Goal: Task Accomplishment & Management: Complete application form

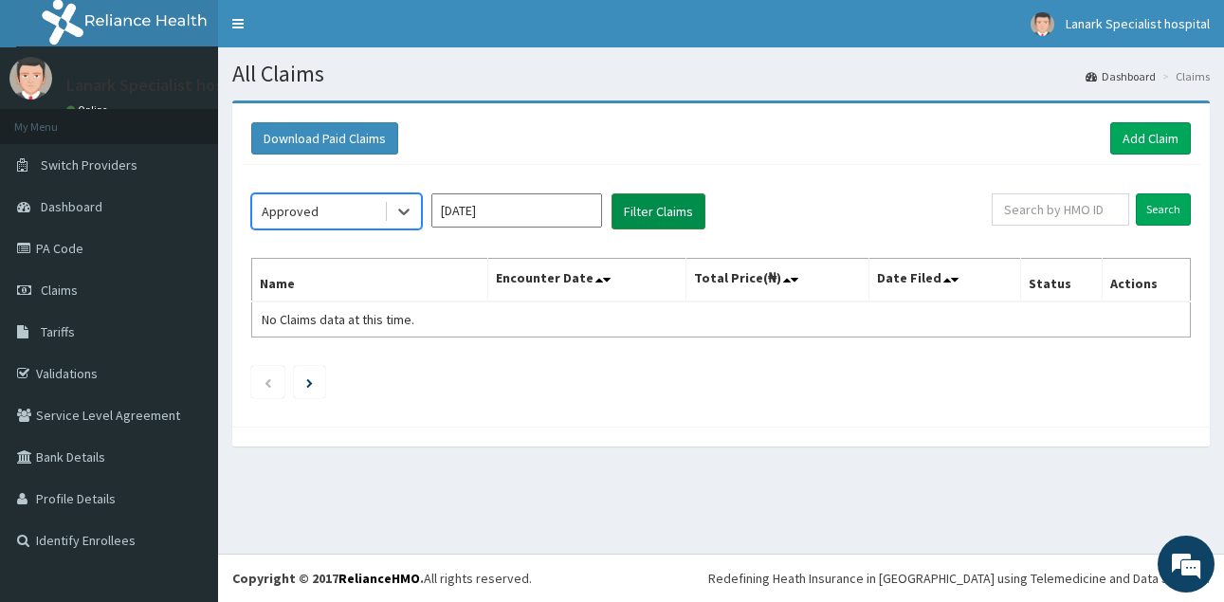
click at [644, 210] on button "Filter Claims" at bounding box center [658, 211] width 94 height 36
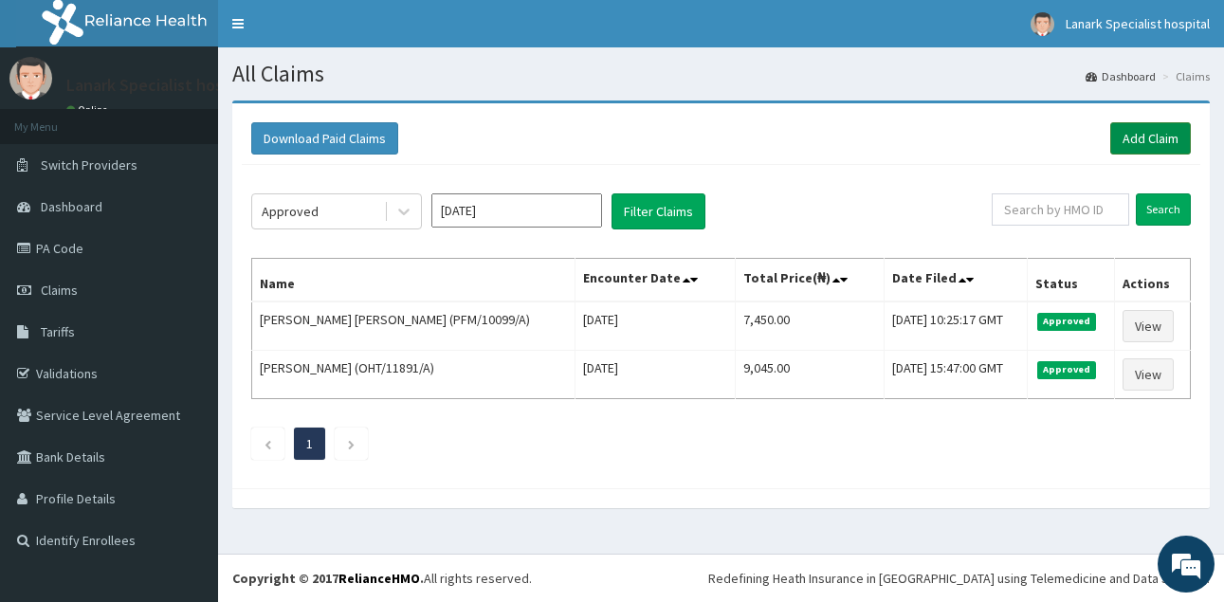
click at [1164, 143] on link "Add Claim" at bounding box center [1150, 138] width 81 height 32
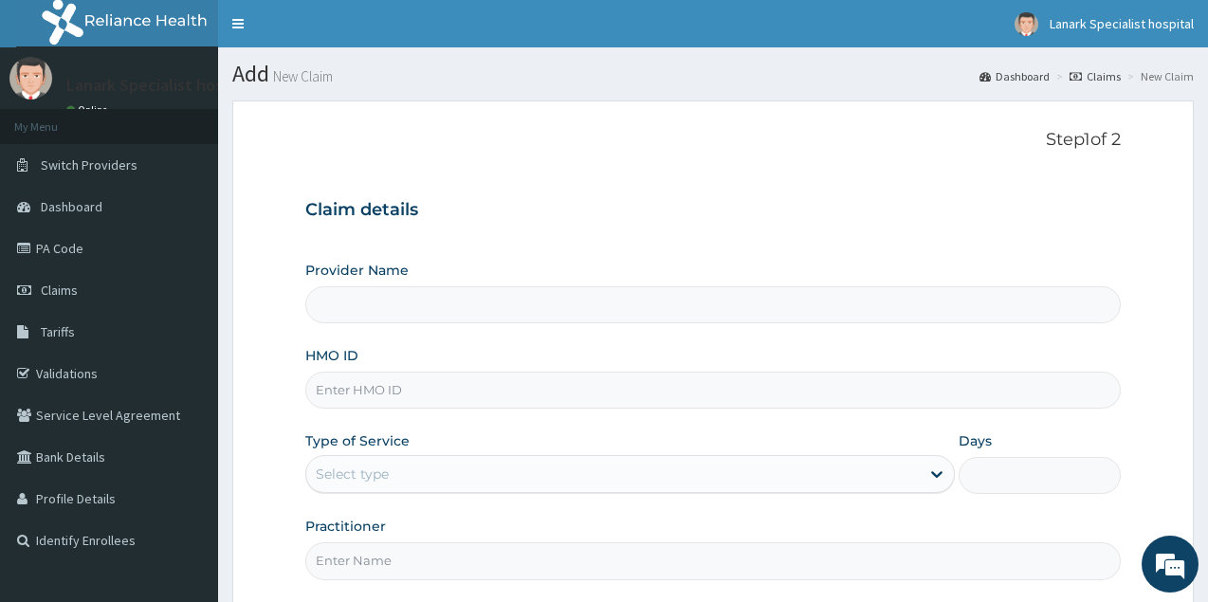
scroll to position [97, 0]
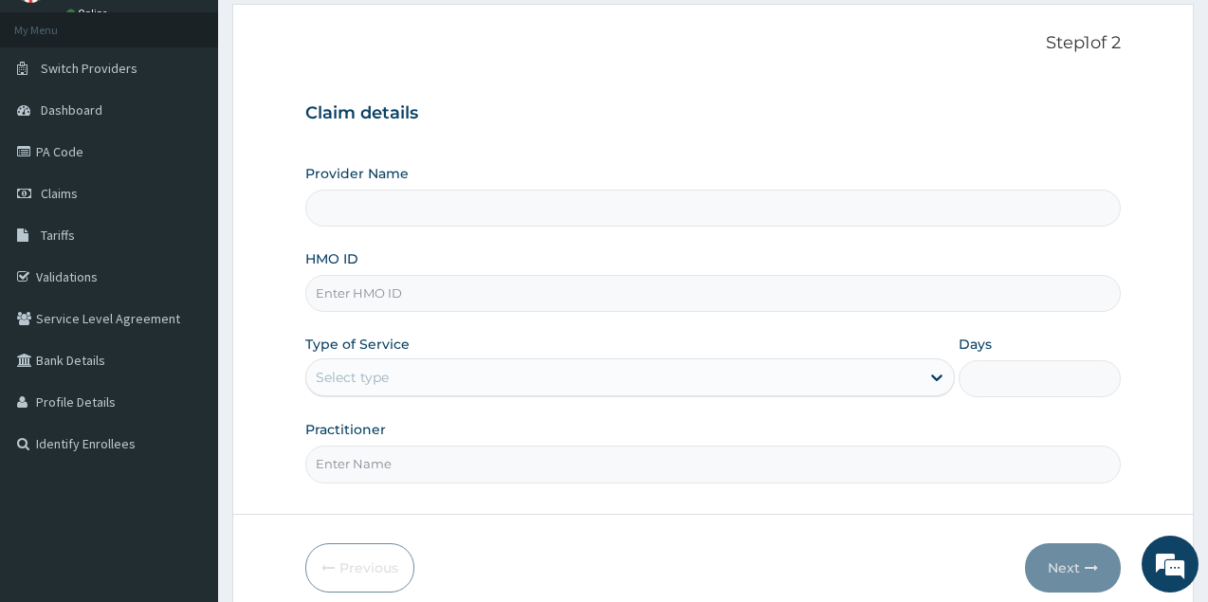
click at [413, 299] on input "HMO ID" at bounding box center [712, 293] width 815 height 37
click at [430, 255] on div "HMO ID" at bounding box center [712, 280] width 815 height 63
click at [424, 297] on input "HMO ID" at bounding box center [712, 293] width 815 height 37
click at [95, 198] on link "Claims" at bounding box center [109, 194] width 218 height 42
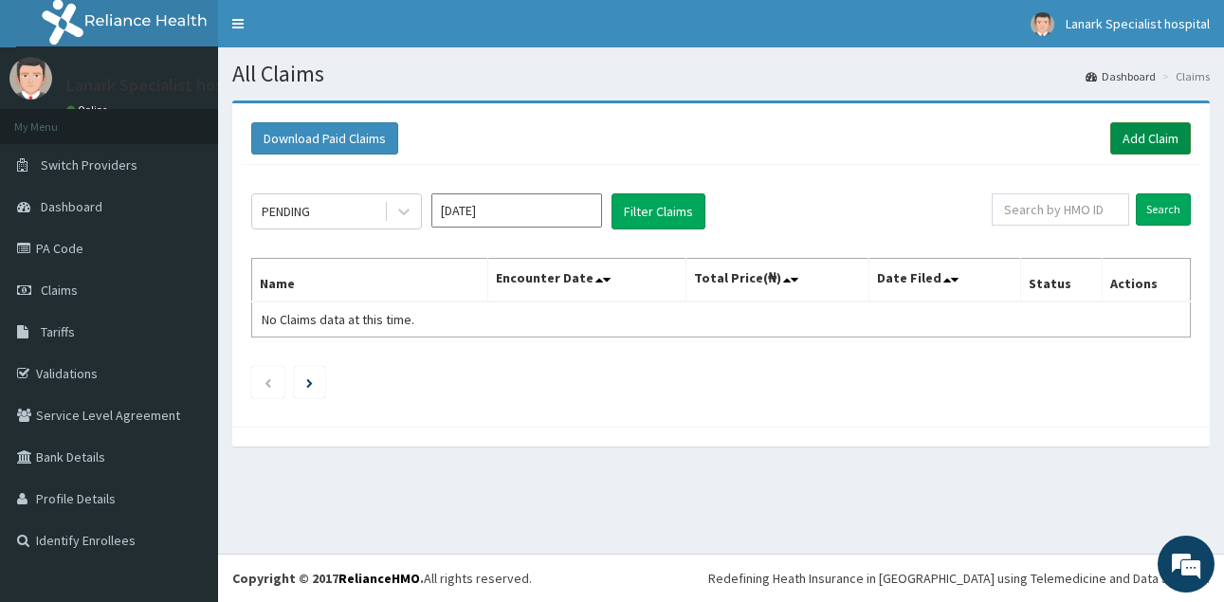
click at [1137, 149] on link "Add Claim" at bounding box center [1150, 138] width 81 height 32
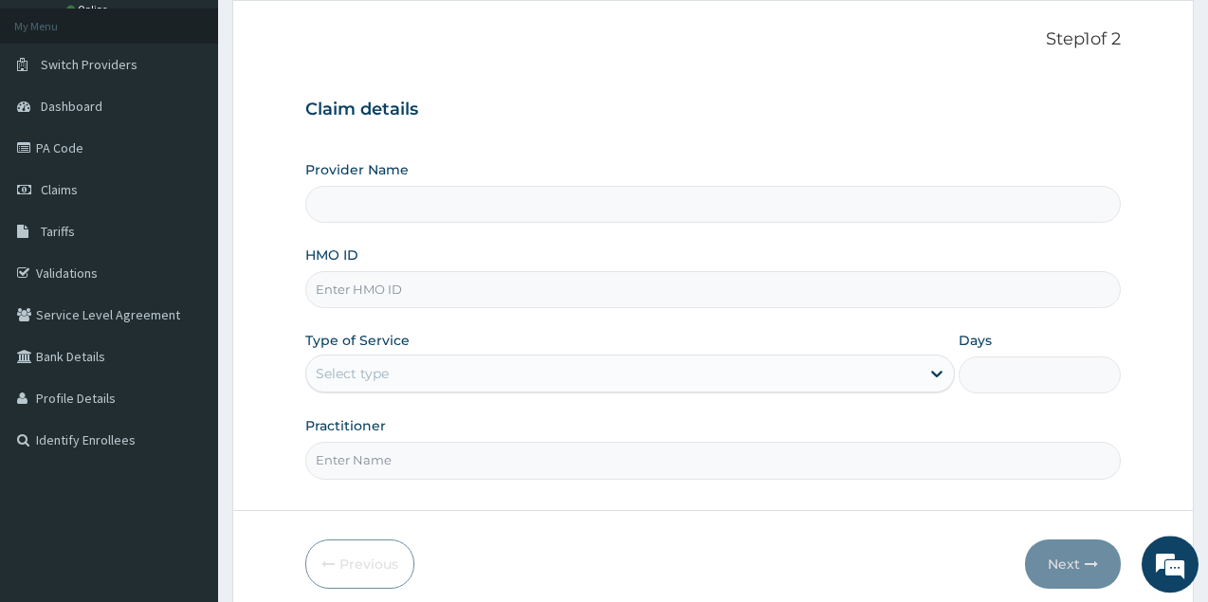
scroll to position [179, 0]
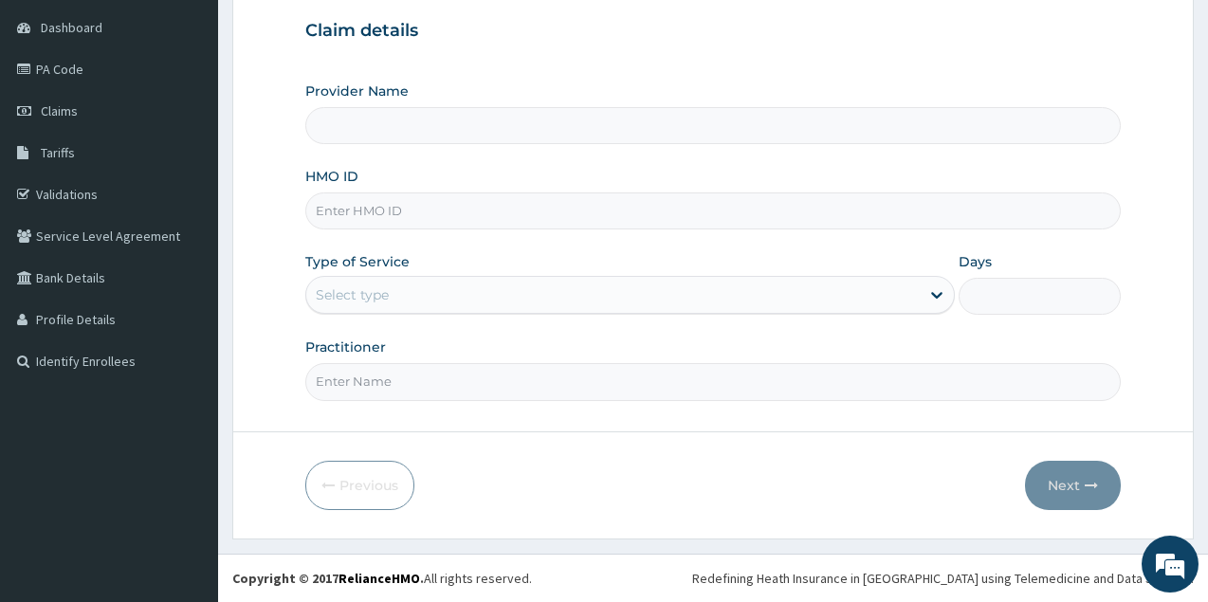
click at [433, 219] on input "HMO ID" at bounding box center [712, 210] width 815 height 37
type input "Lanark Specialist Hospital"
type input "BCB/10025/E"
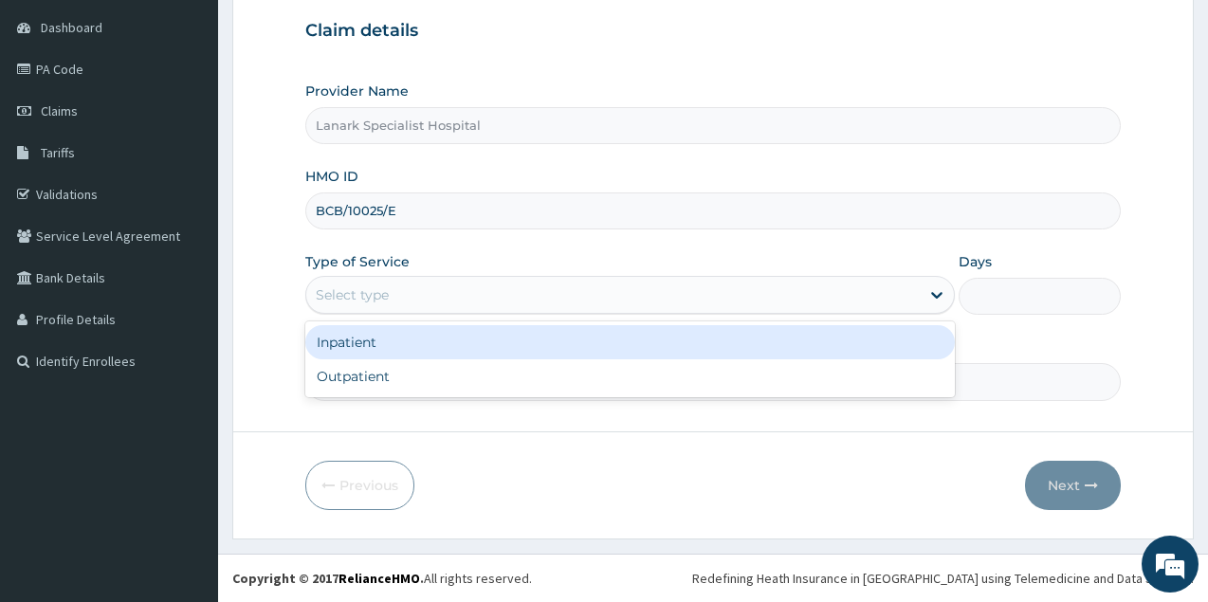
click at [388, 298] on div "Select type" at bounding box center [352, 294] width 73 height 19
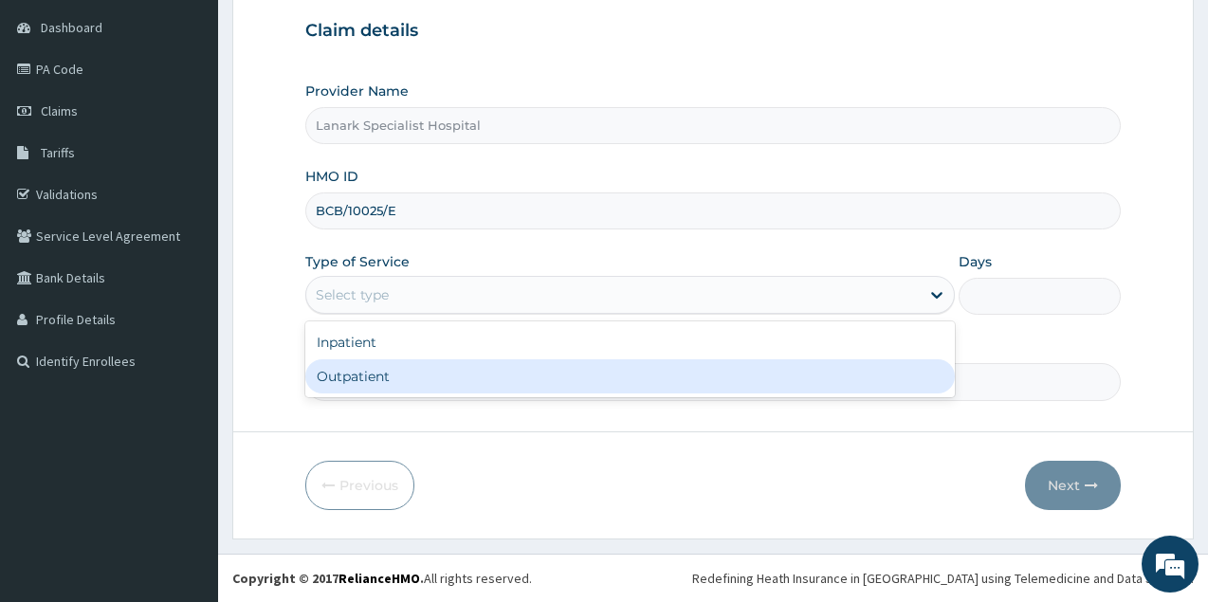
click at [388, 372] on div "Outpatient" at bounding box center [629, 376] width 649 height 34
type input "1"
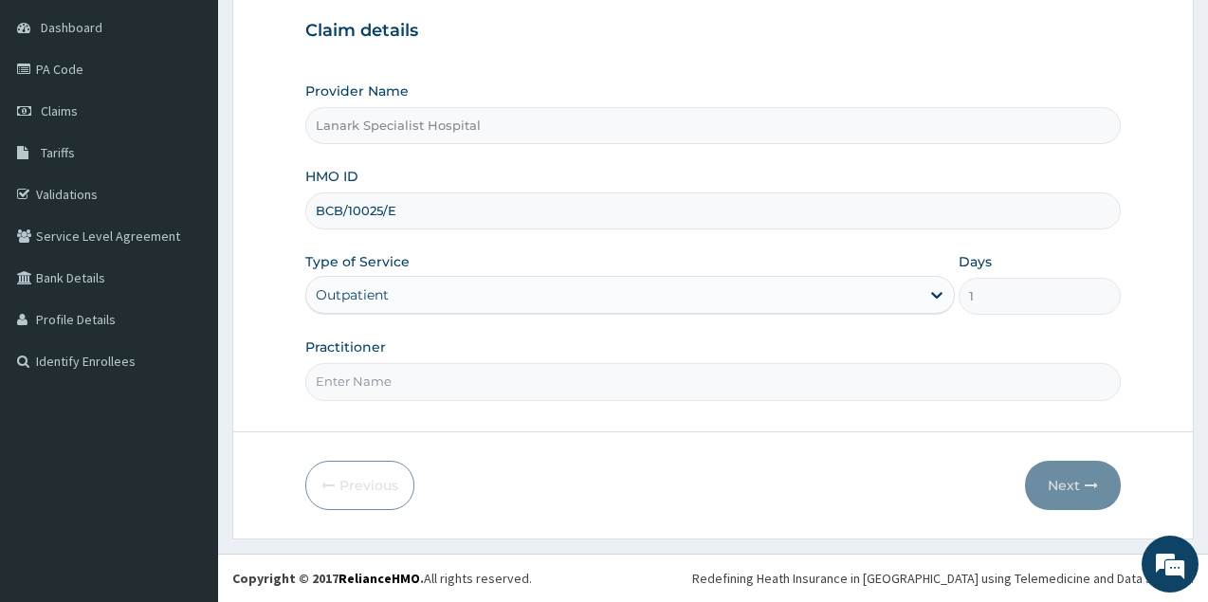
click at [413, 390] on input "Practitioner" at bounding box center [712, 381] width 815 height 37
type input "DR OYEDOKUN"
click at [1076, 484] on button "Next" at bounding box center [1073, 485] width 96 height 49
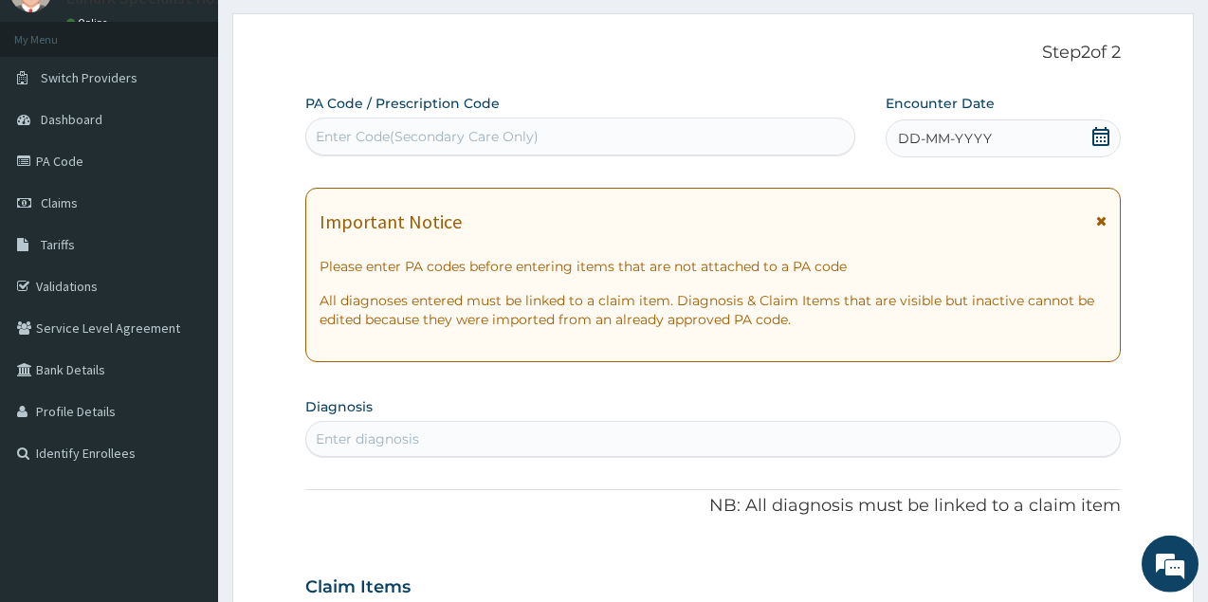
scroll to position [82, 0]
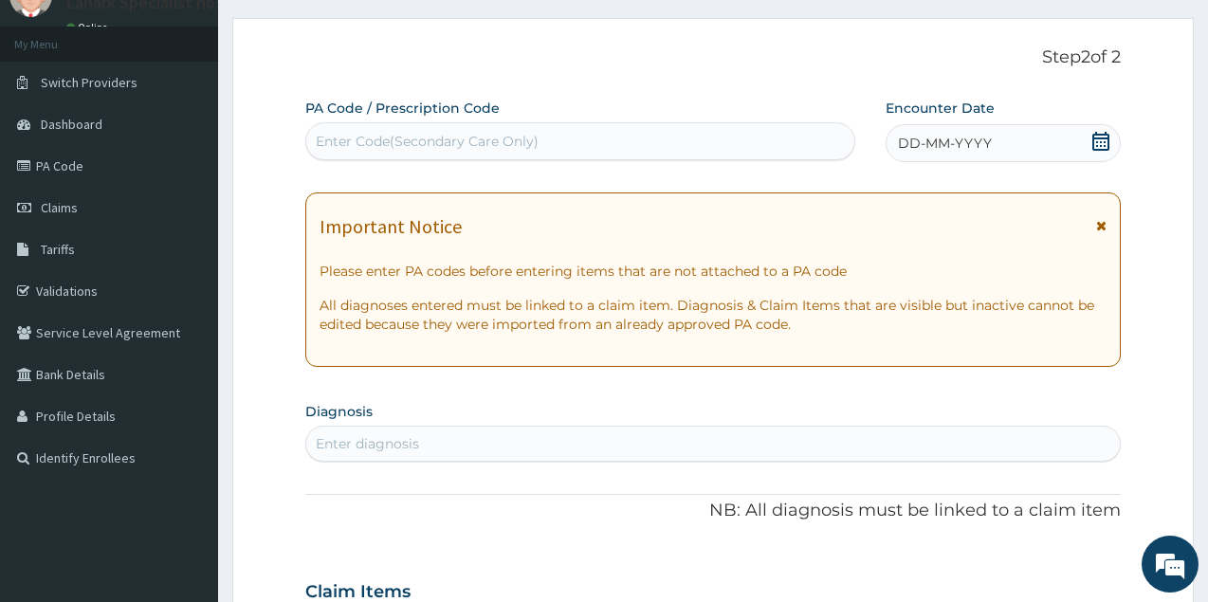
click at [1102, 142] on icon at bounding box center [1100, 141] width 19 height 19
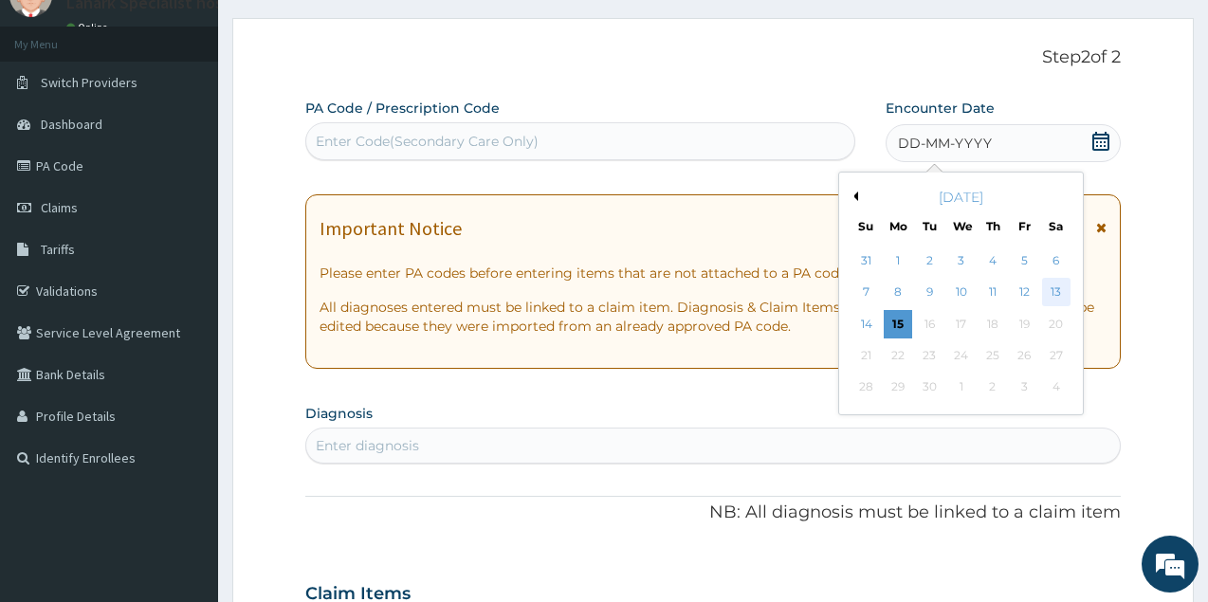
click at [1058, 299] on div "13" at bounding box center [1055, 293] width 28 height 28
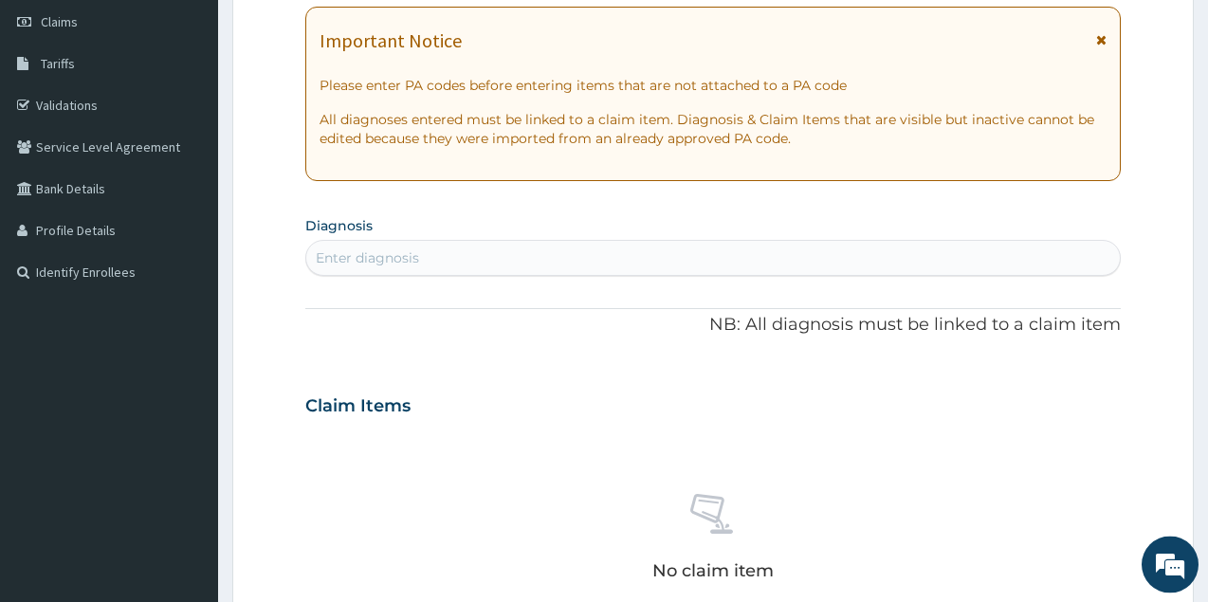
scroll to position [276, 0]
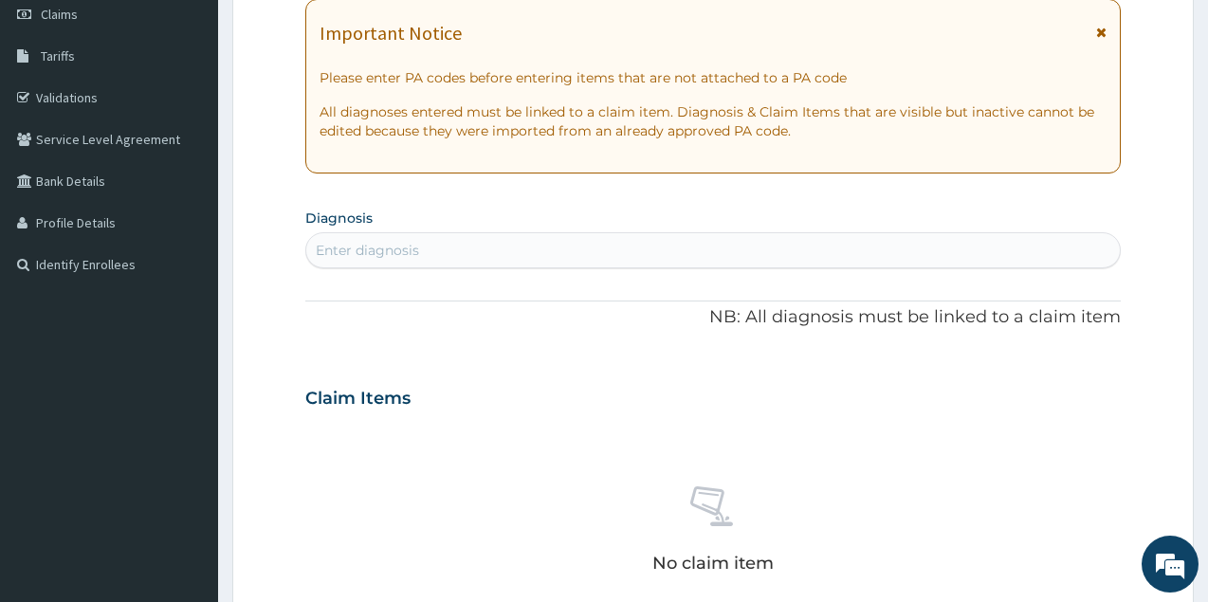
click at [595, 248] on div "Enter diagnosis" at bounding box center [712, 250] width 813 height 30
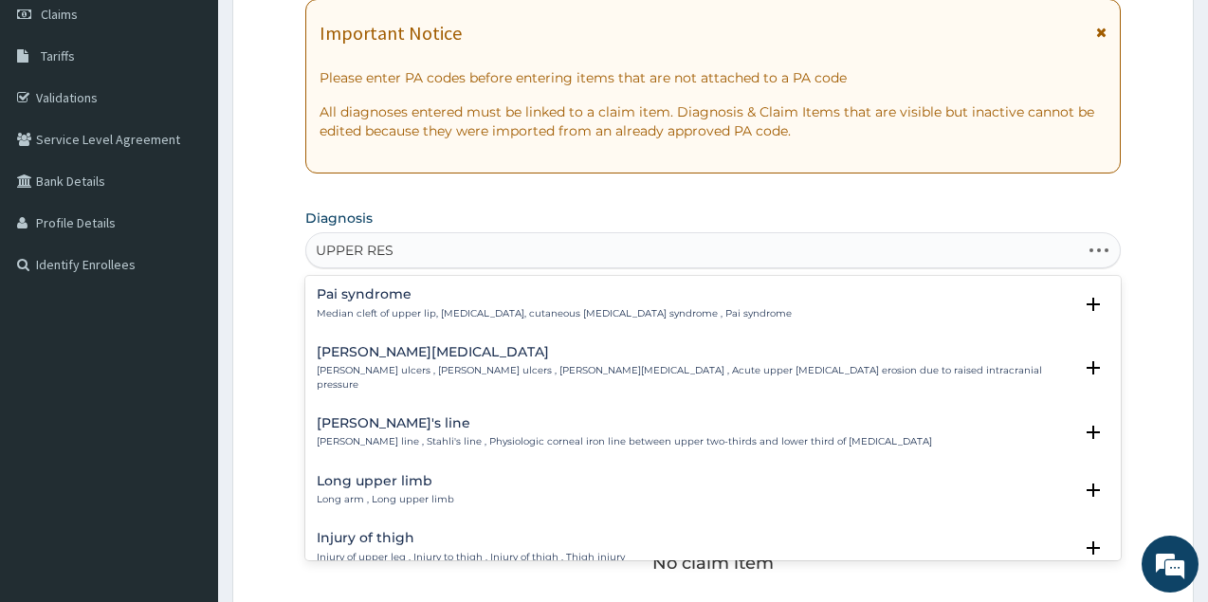
type input "UPPER RESP"
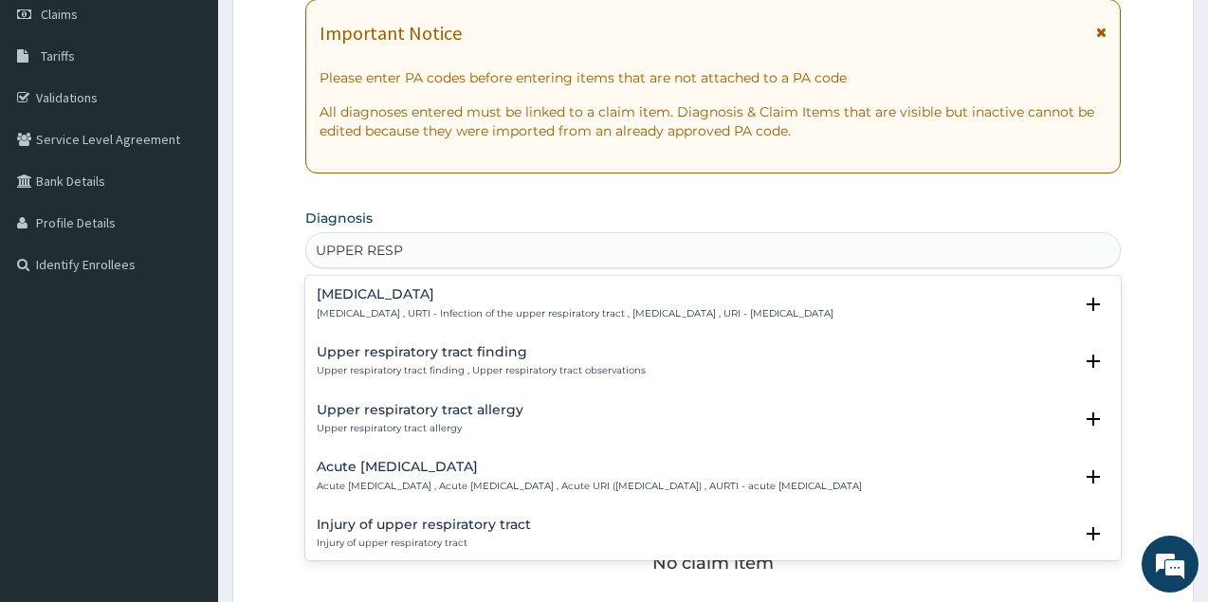
click at [481, 296] on h4 "Upper respiratory infection" at bounding box center [575, 294] width 517 height 14
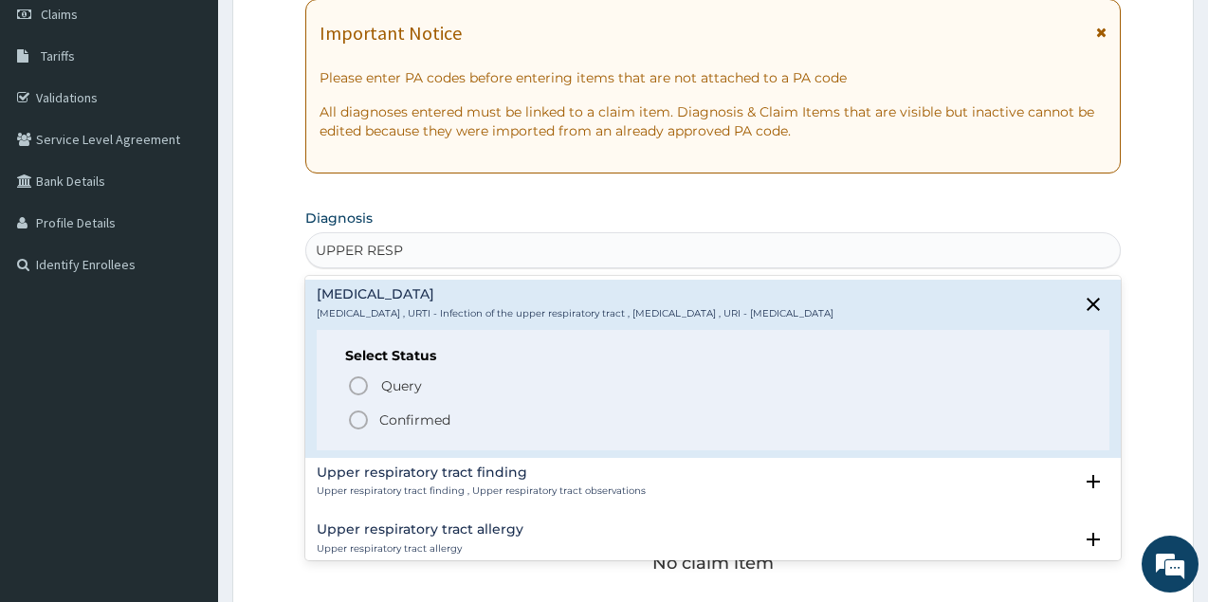
click at [359, 418] on icon "status option filled" at bounding box center [358, 420] width 23 height 23
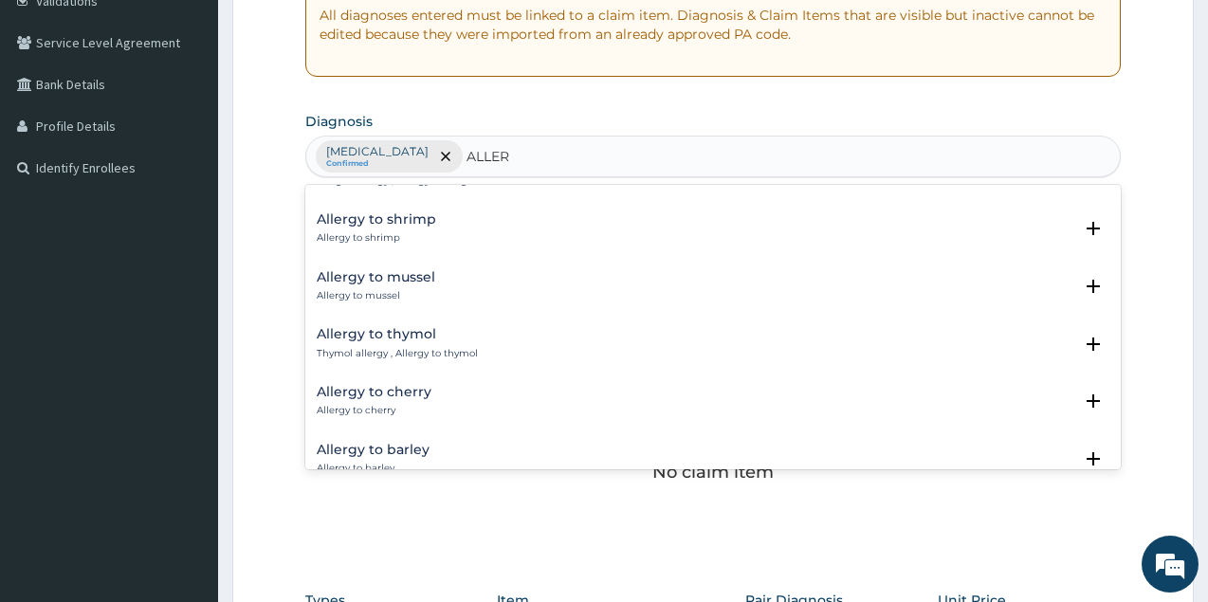
scroll to position [2599, 0]
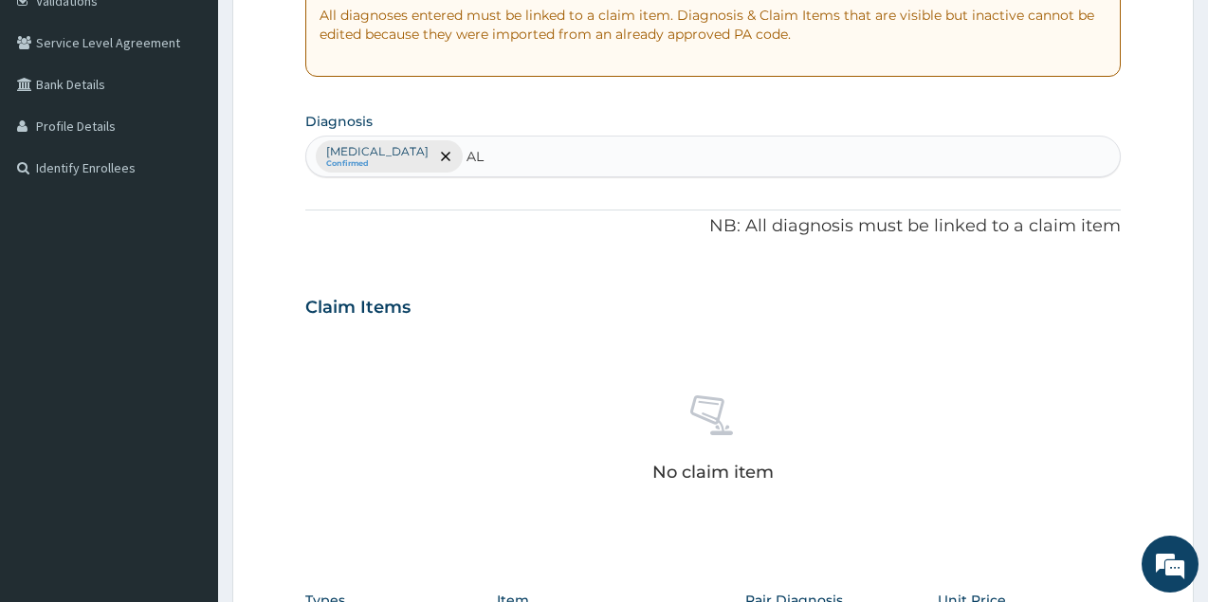
type input "A"
type input "RHINI"
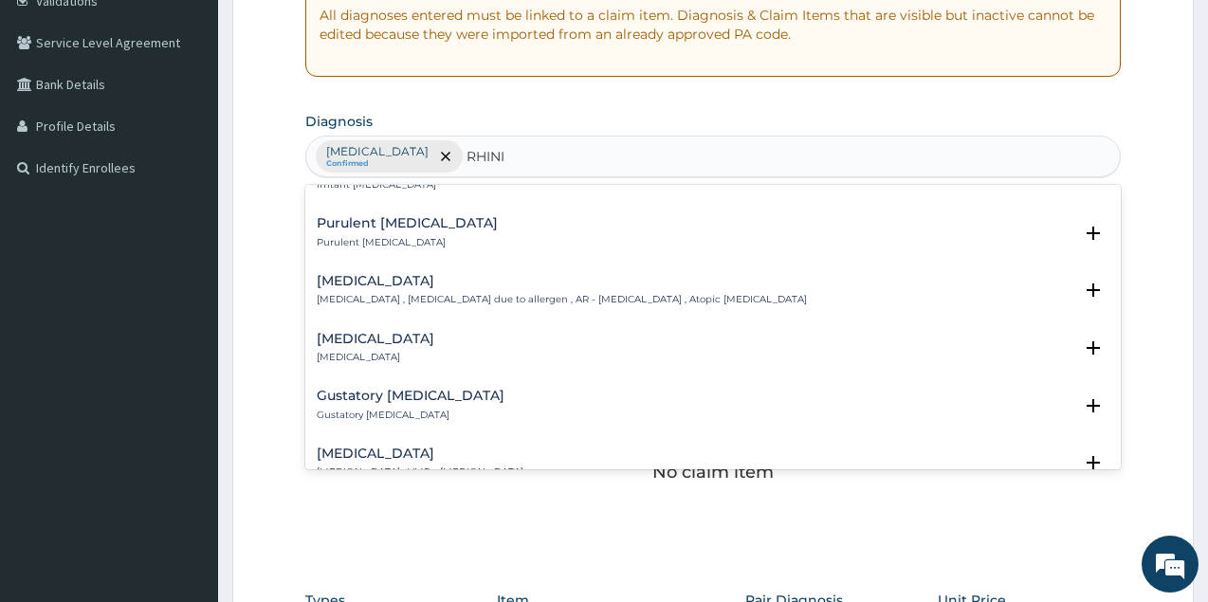
scroll to position [512, 0]
click at [404, 291] on div "Allergic rhinitis Allergic rhinitis , Allergic rhinitis due to allergen , AR - …" at bounding box center [562, 289] width 490 height 33
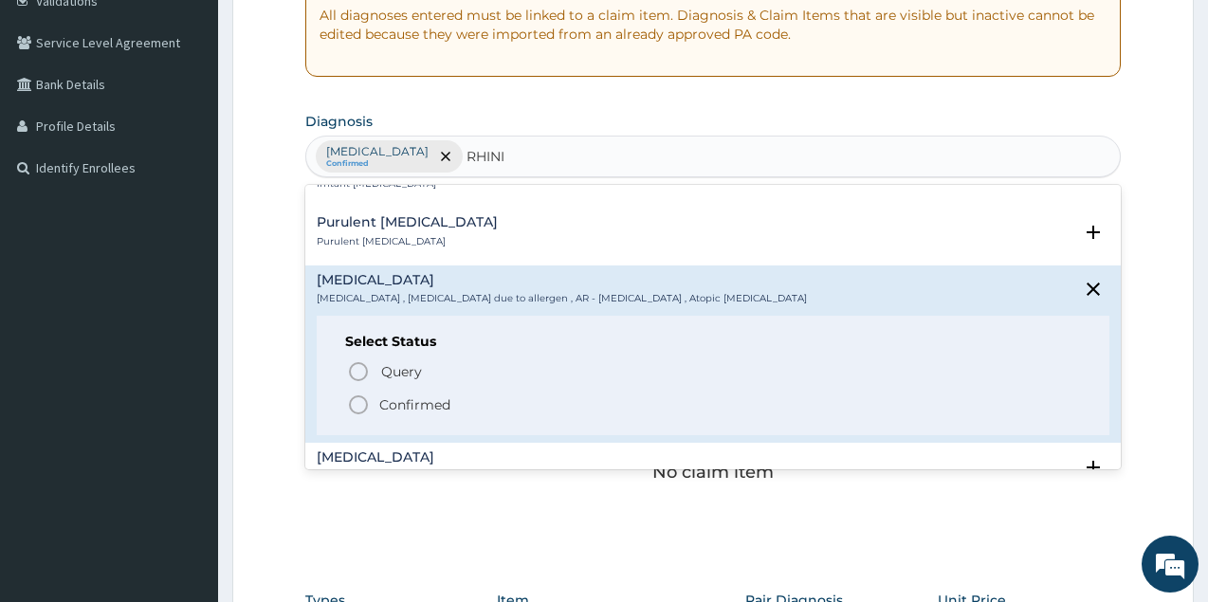
click at [358, 401] on icon "status option filled" at bounding box center [358, 404] width 23 height 23
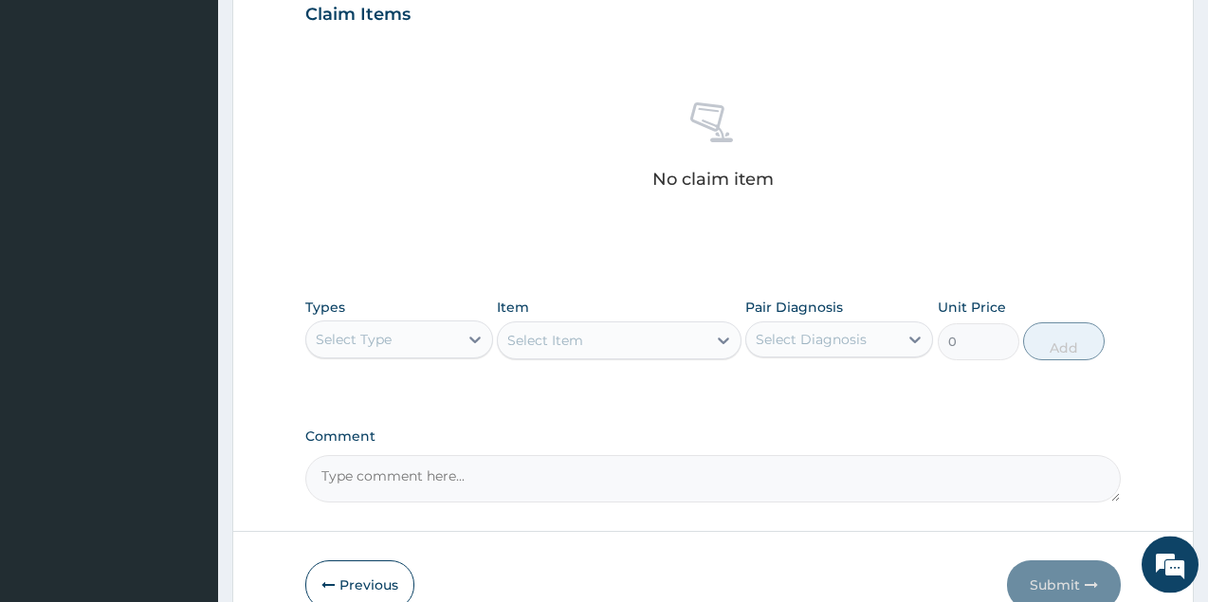
scroll to position [759, 0]
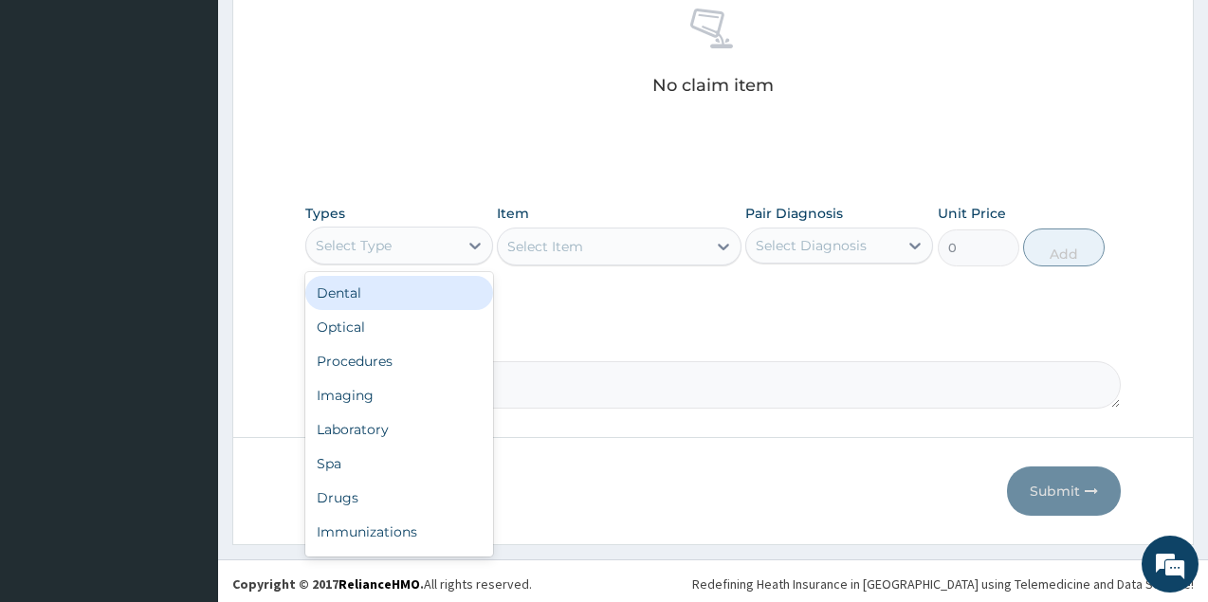
click at [434, 245] on div "Select Type" at bounding box center [382, 245] width 152 height 30
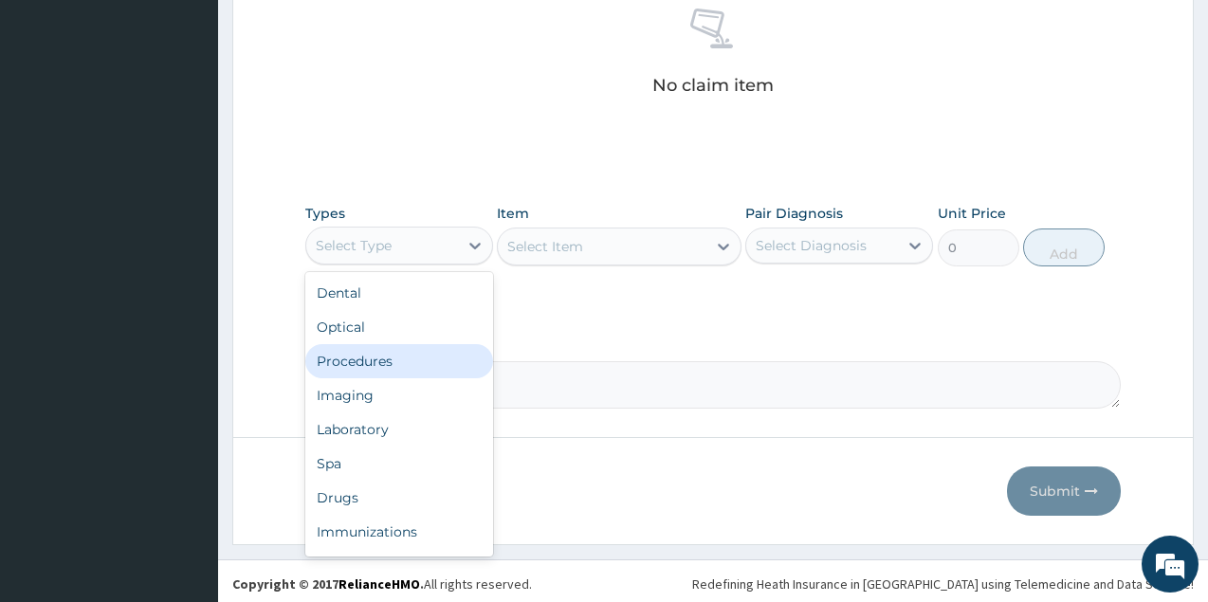
click at [382, 356] on div "Procedures" at bounding box center [399, 361] width 188 height 34
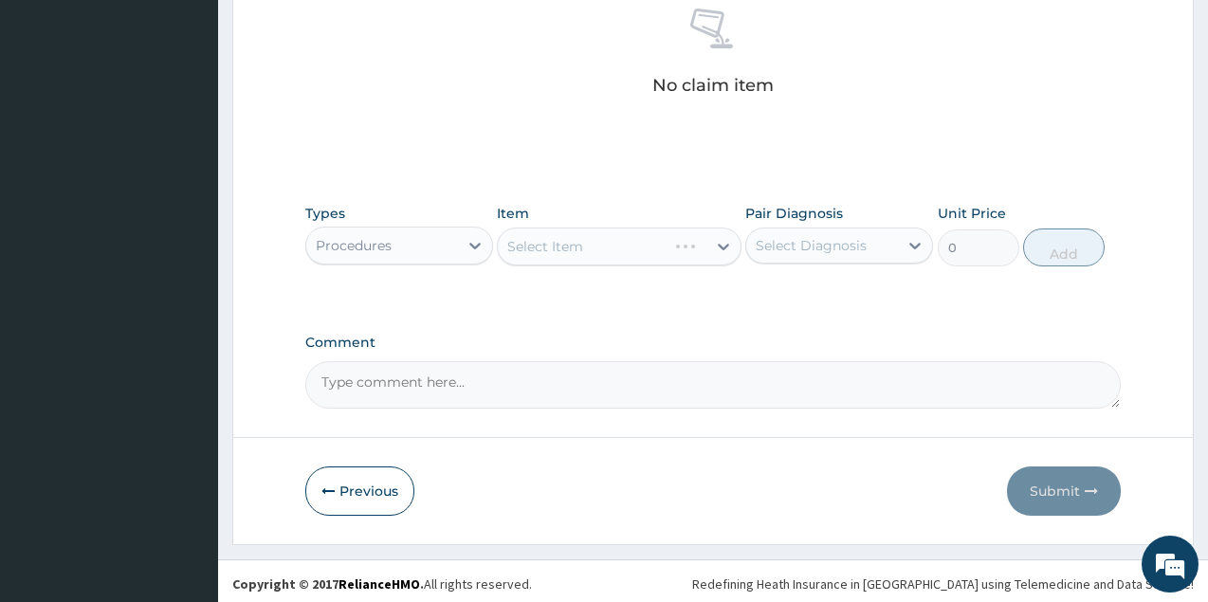
click at [593, 245] on div "Select Item" at bounding box center [619, 246] width 245 height 38
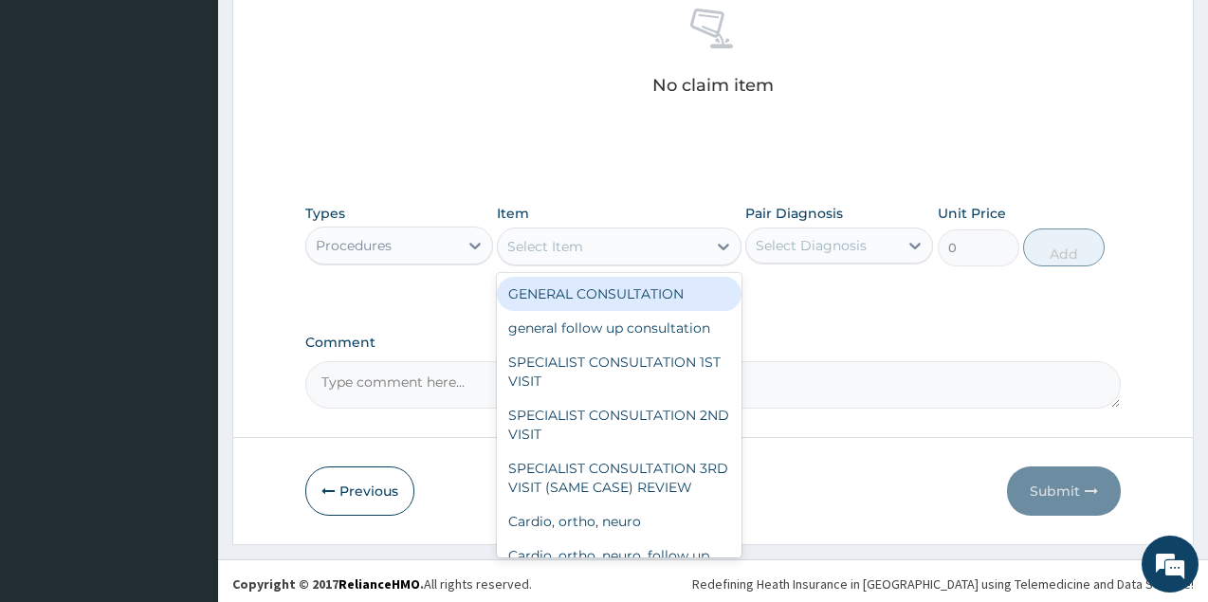
click at [656, 241] on div "Select Item" at bounding box center [602, 246] width 209 height 30
click at [642, 291] on div "GENERAL CONSULTATION" at bounding box center [619, 294] width 245 height 34
type input "1700"
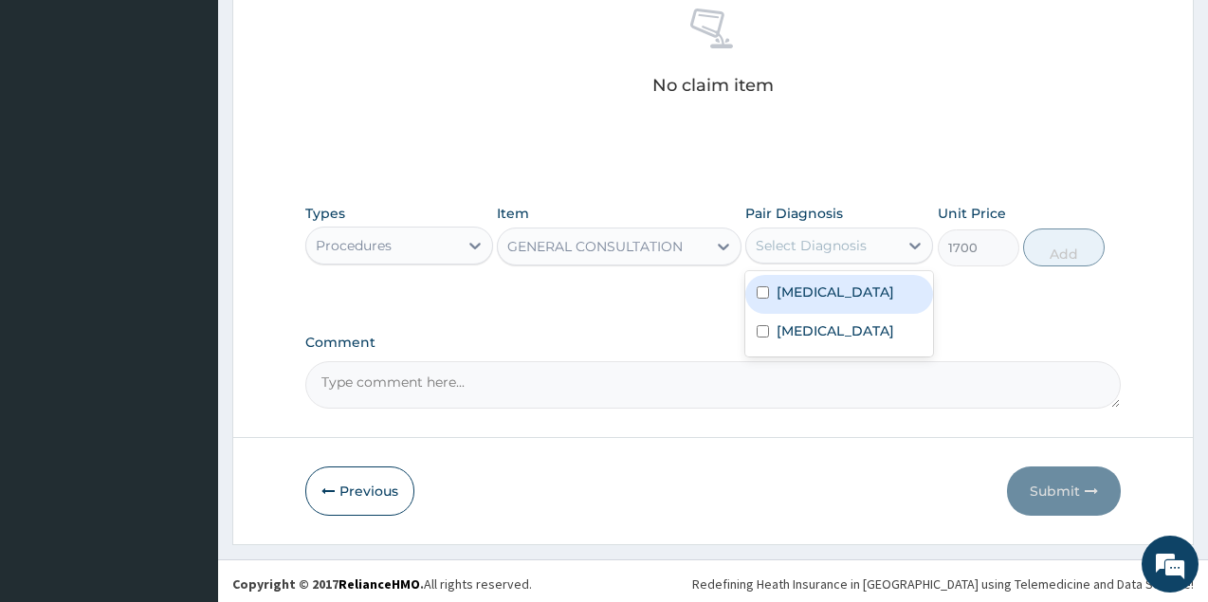
click at [834, 245] on div "Select Diagnosis" at bounding box center [810, 245] width 111 height 19
click at [833, 291] on label "Upper respiratory infection" at bounding box center [835, 291] width 118 height 19
checkbox input "true"
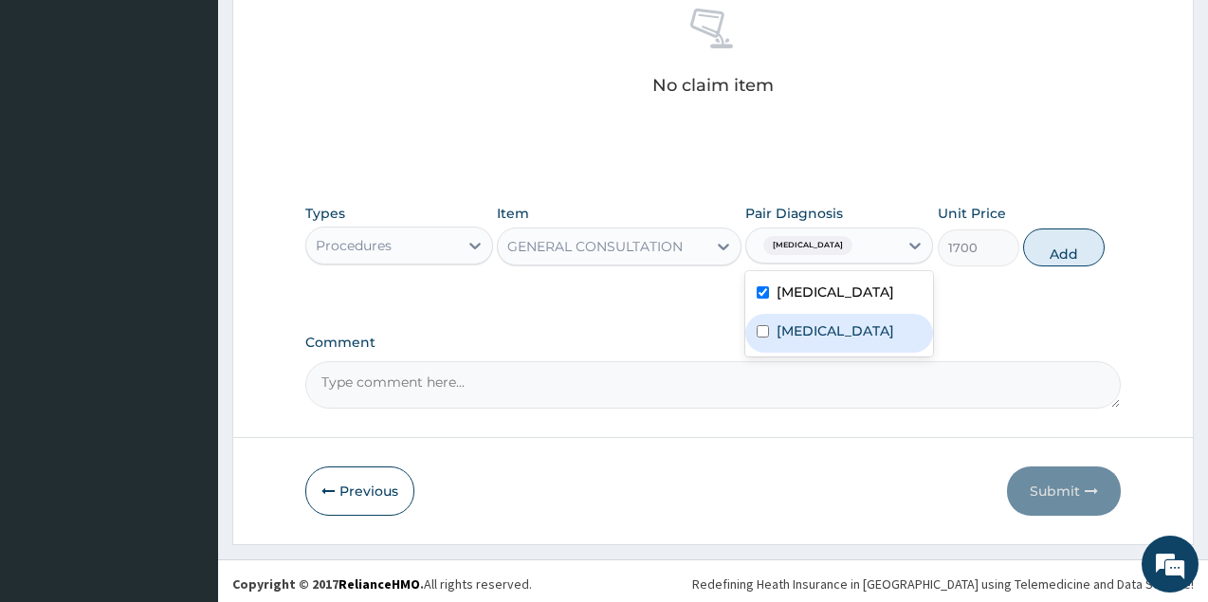
click at [829, 353] on div "Allergic rhinitis" at bounding box center [839, 333] width 188 height 39
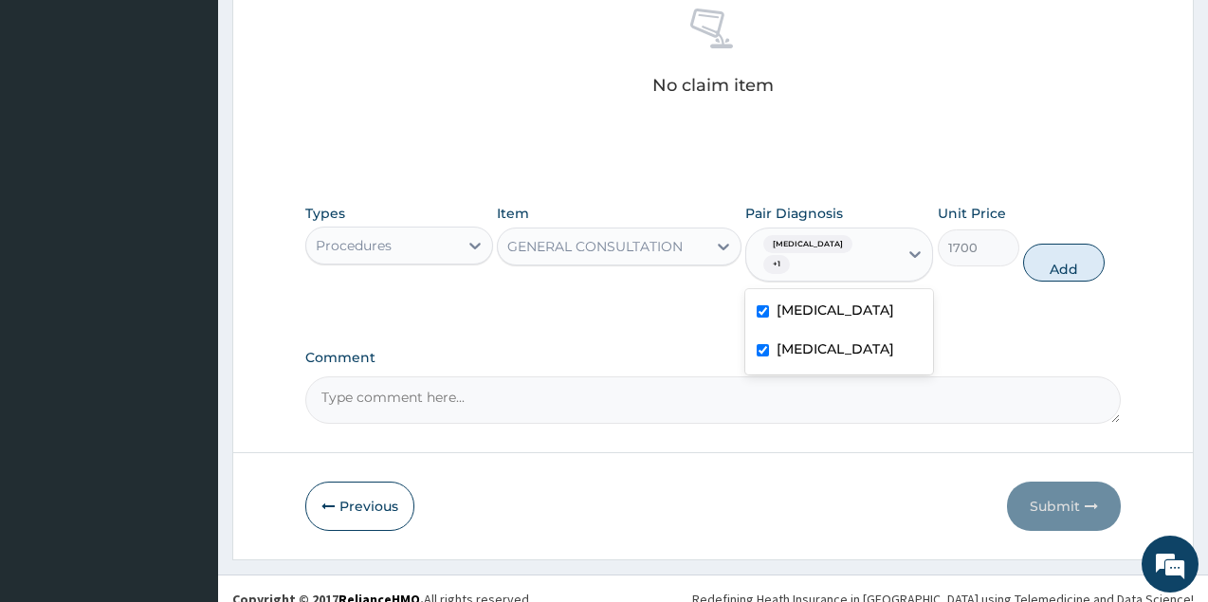
checkbox input "true"
click at [1080, 270] on button "Add" at bounding box center [1064, 263] width 82 height 38
type input "0"
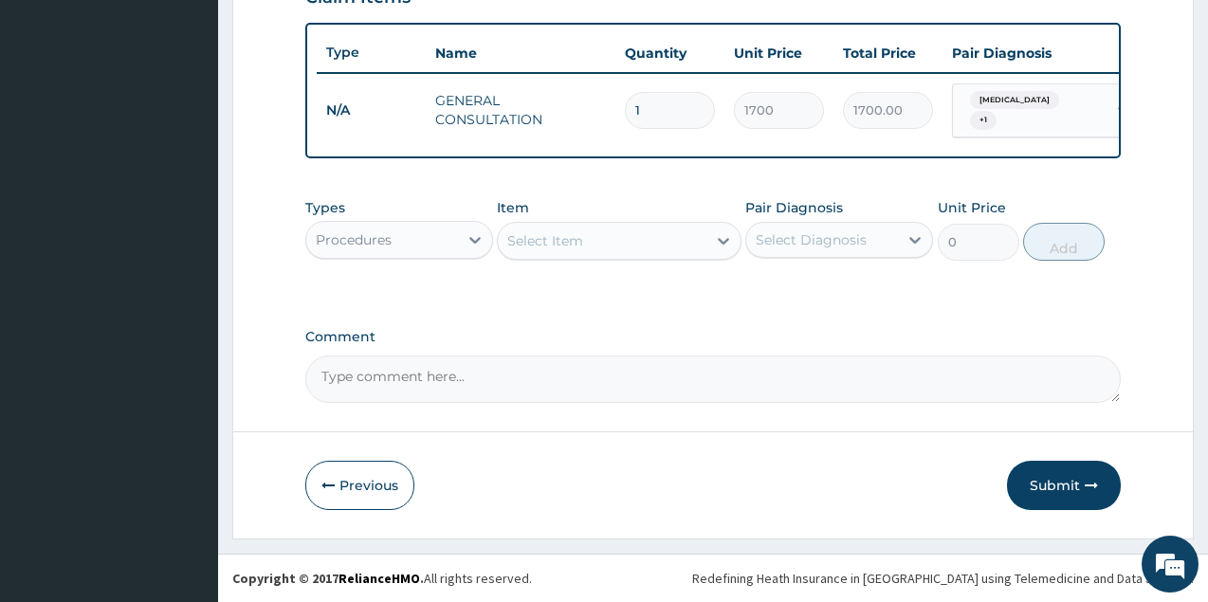
scroll to position [699, 0]
click at [431, 234] on div "Procedures" at bounding box center [382, 240] width 152 height 30
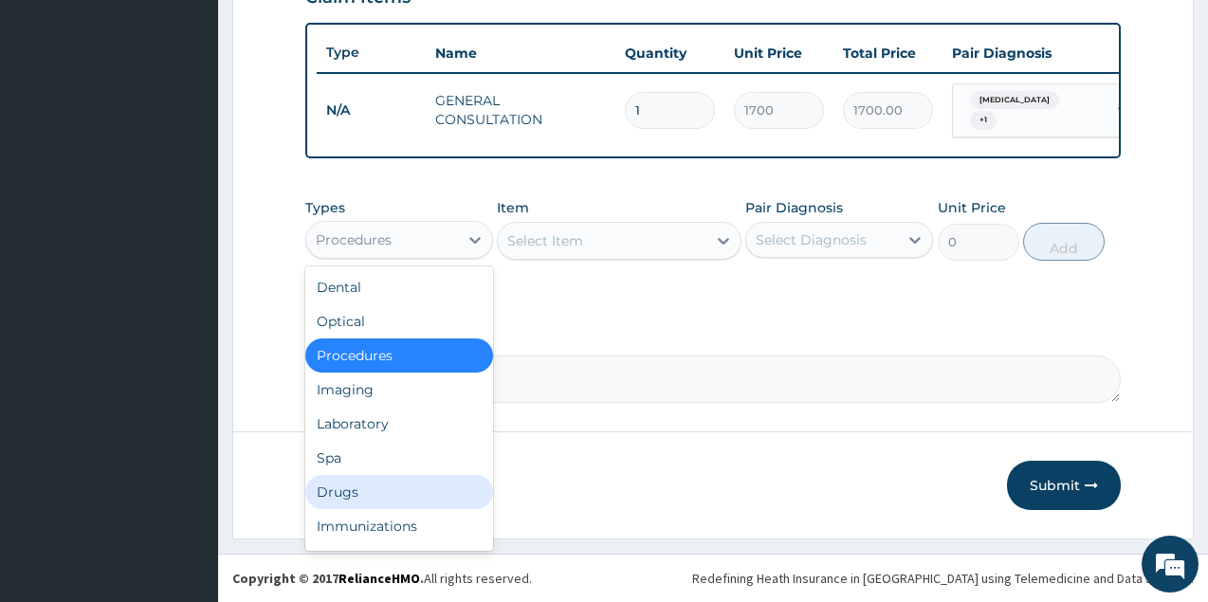
click at [371, 483] on div "Drugs" at bounding box center [399, 492] width 188 height 34
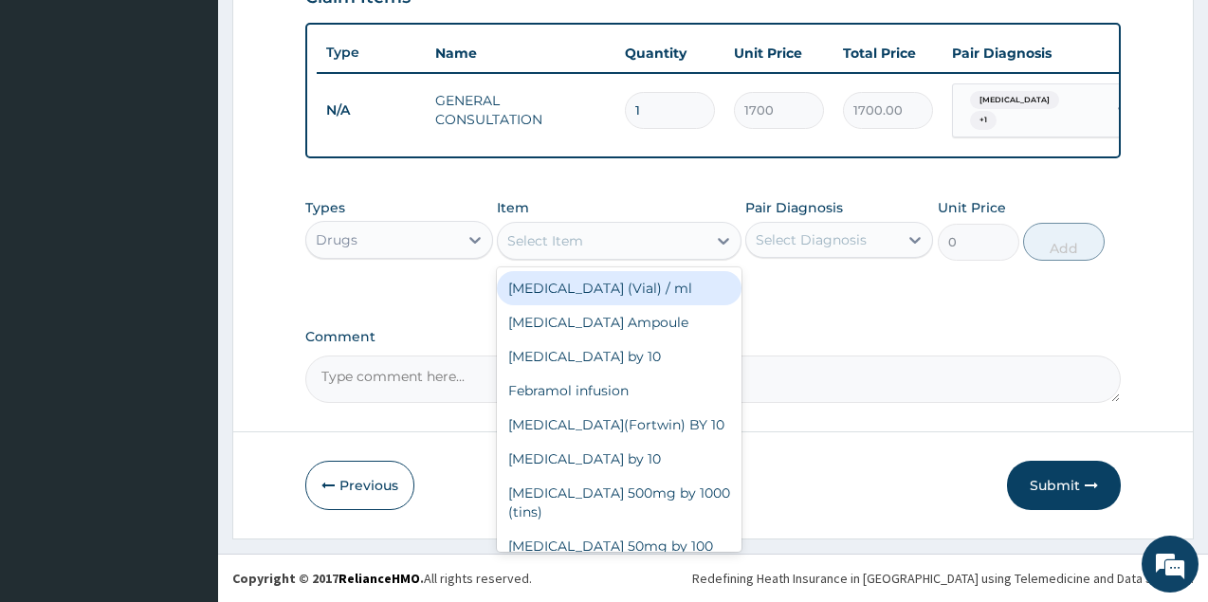
click at [615, 240] on div "Select Item" at bounding box center [602, 241] width 209 height 30
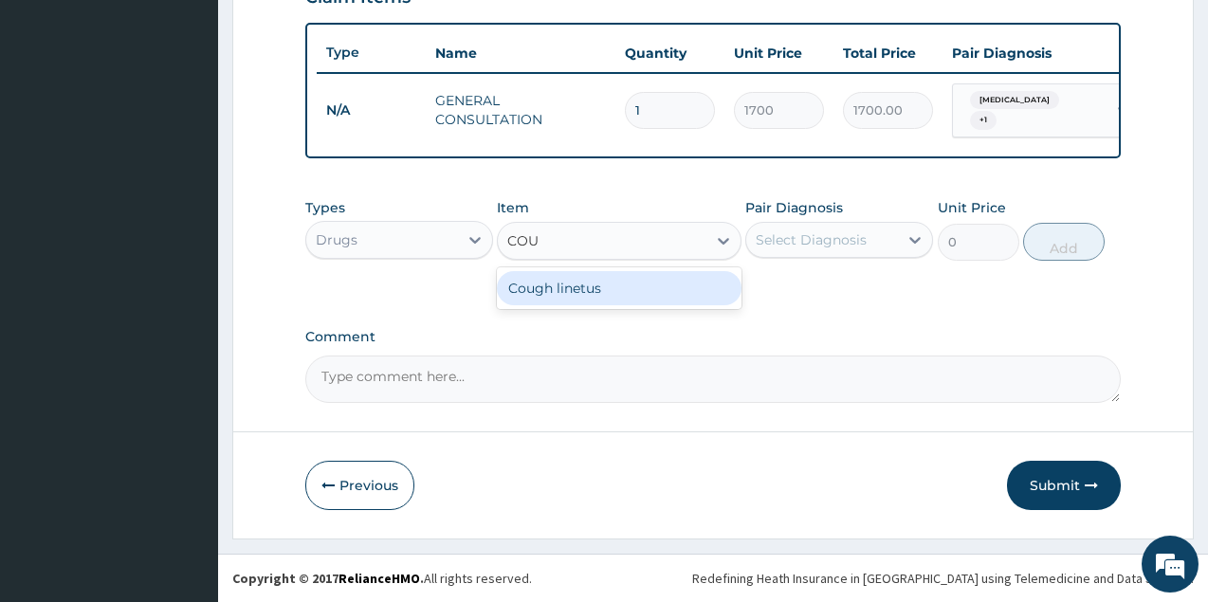
type input "COUG"
click at [634, 301] on div "Cough linetus" at bounding box center [619, 288] width 245 height 34
type input "1000"
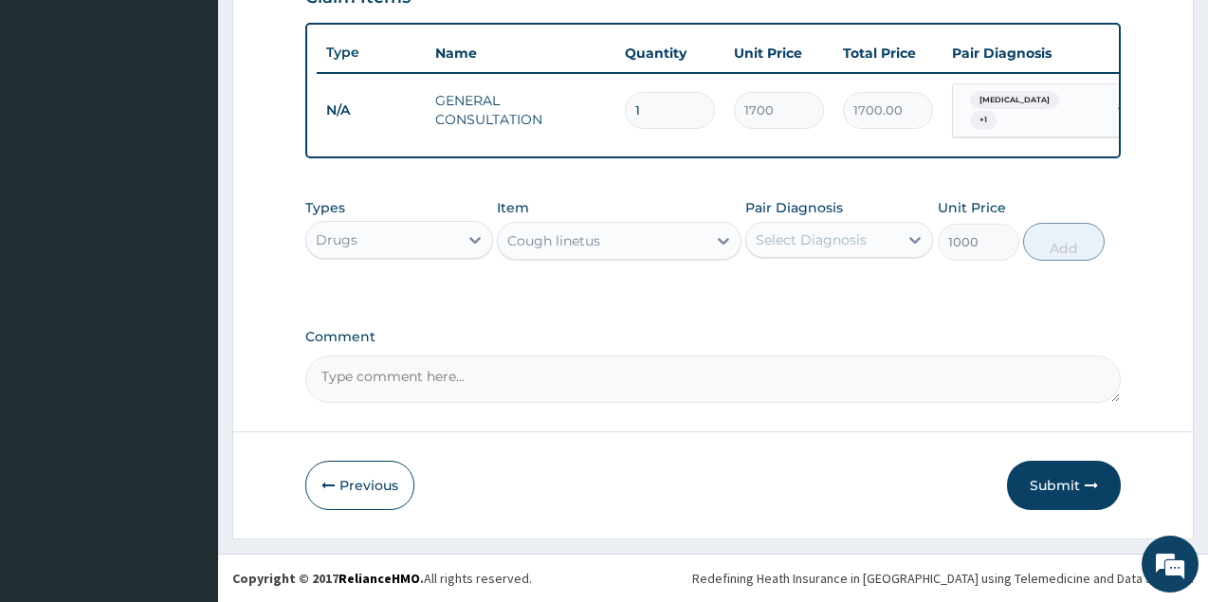
click at [862, 239] on div "Select Diagnosis" at bounding box center [810, 239] width 111 height 19
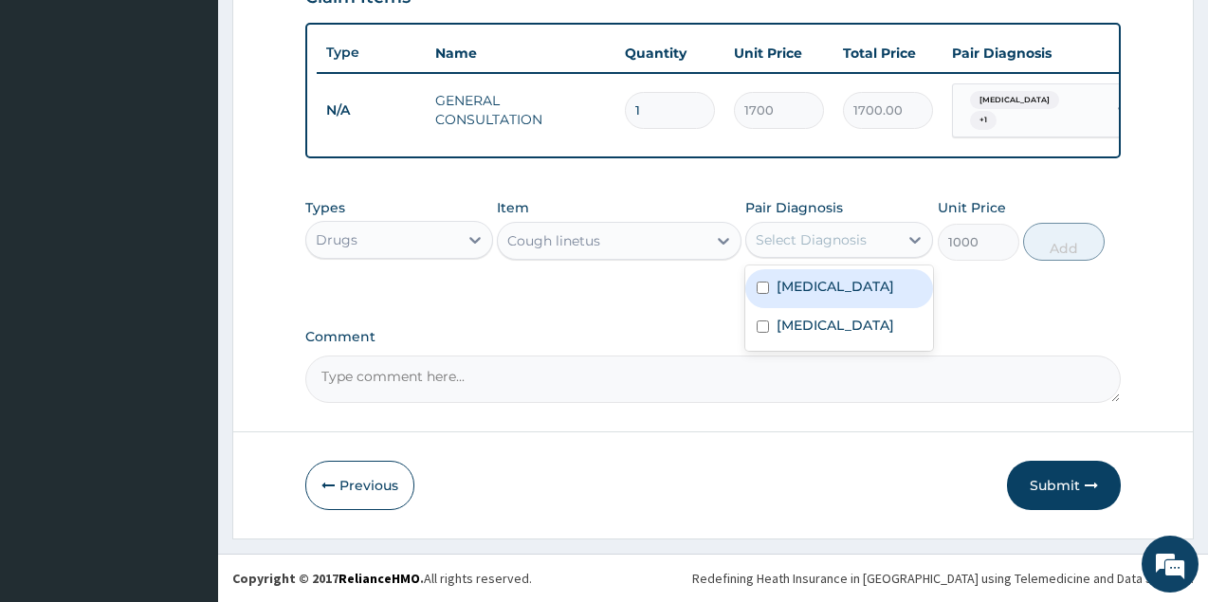
click at [865, 296] on label "Upper respiratory infection" at bounding box center [835, 286] width 118 height 19
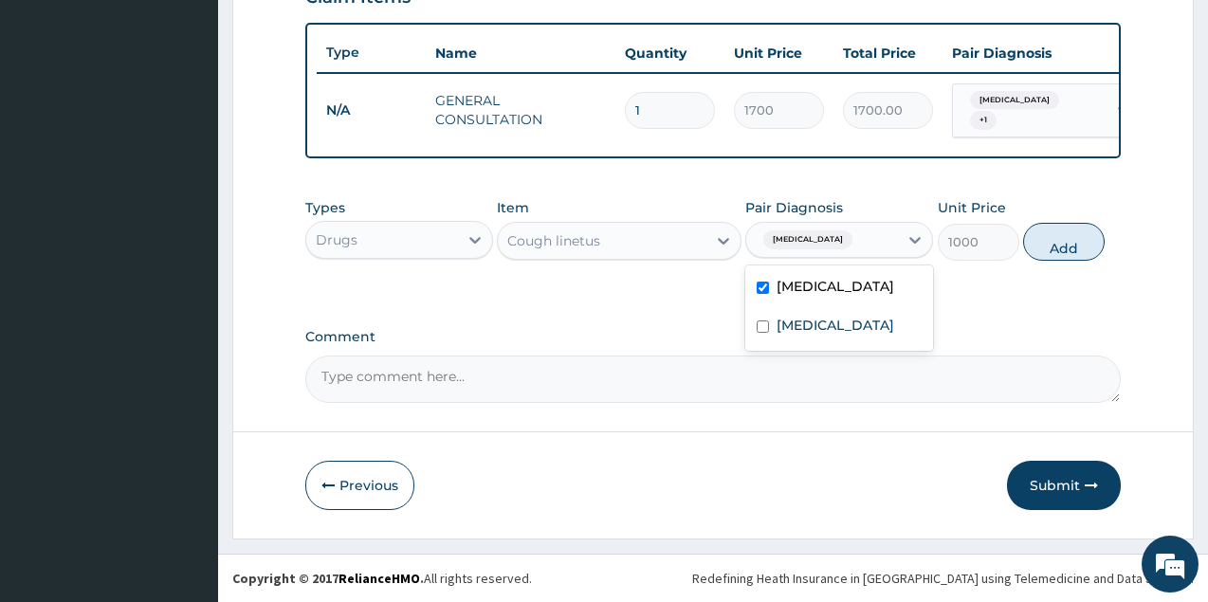
checkbox input "true"
click at [860, 335] on label "Allergic rhinitis" at bounding box center [835, 325] width 118 height 19
checkbox input "true"
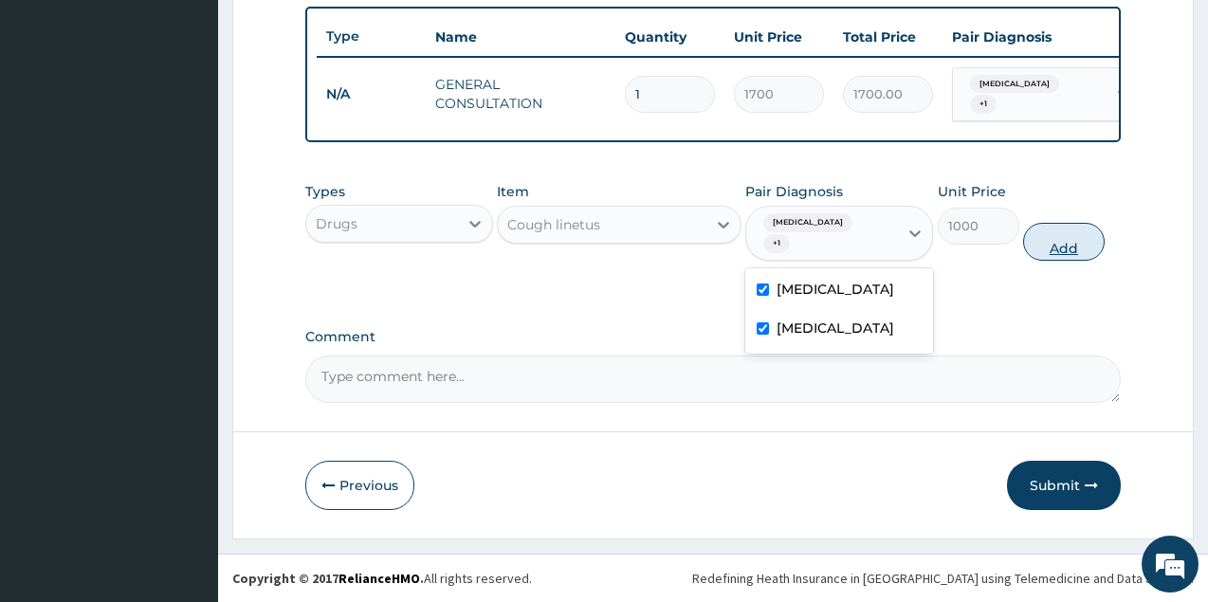
click at [1031, 242] on button "Add" at bounding box center [1064, 242] width 82 height 38
type input "0"
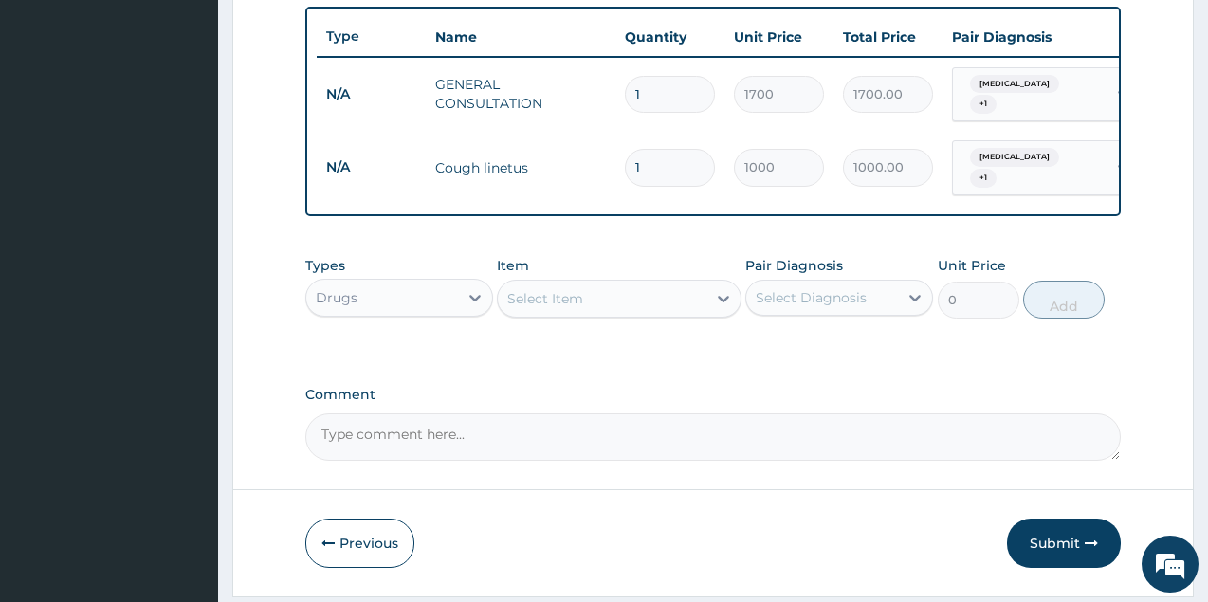
click at [699, 314] on div "Select Item" at bounding box center [602, 298] width 209 height 30
type input "["
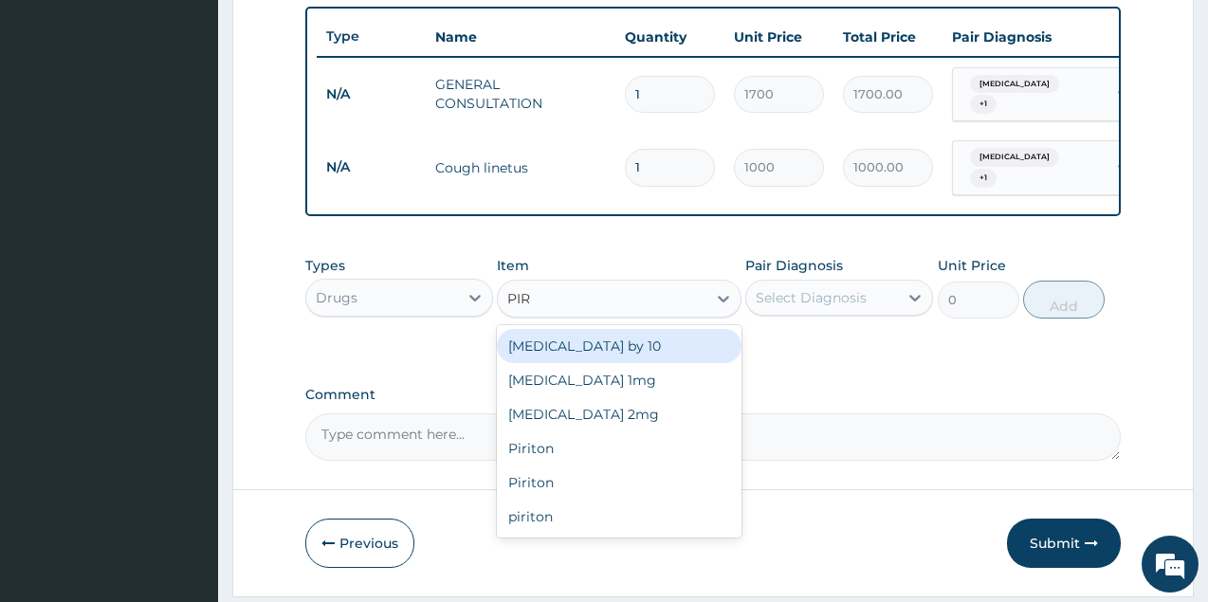
type input "PIRI"
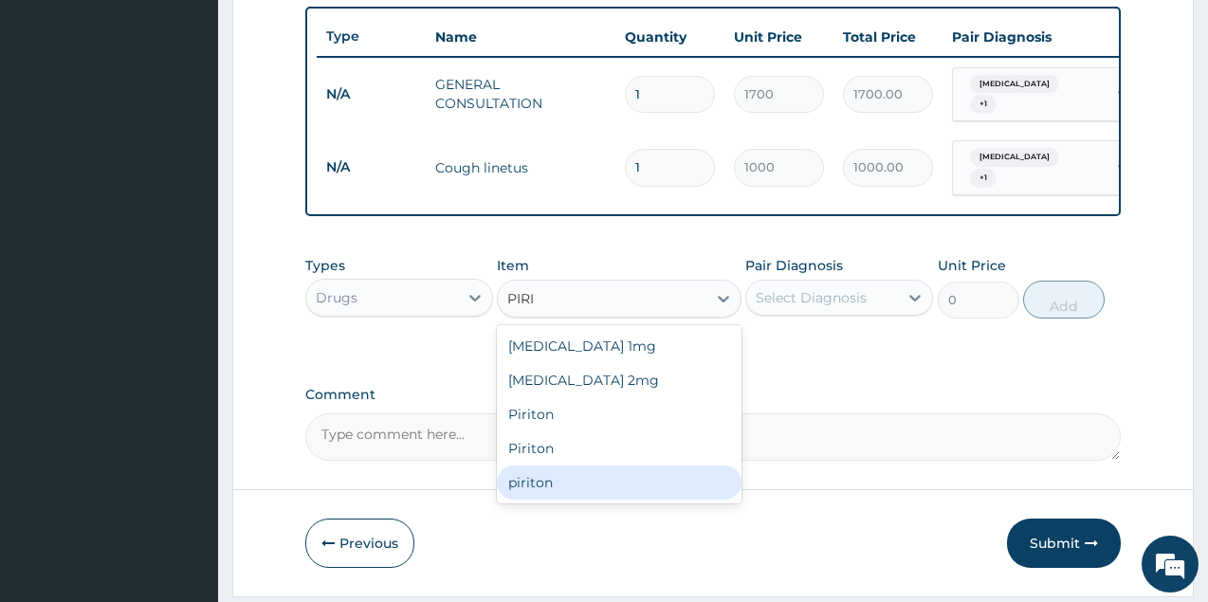
click at [540, 496] on div "piriton" at bounding box center [619, 482] width 245 height 34
type input "20"
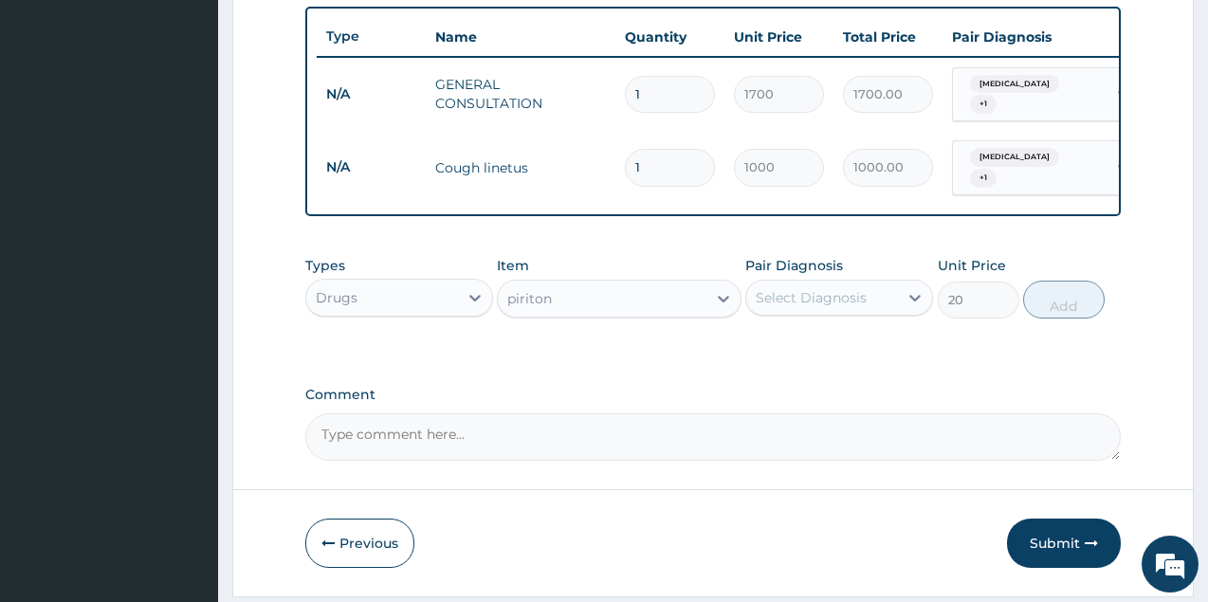
click at [570, 314] on div "piriton" at bounding box center [602, 298] width 209 height 30
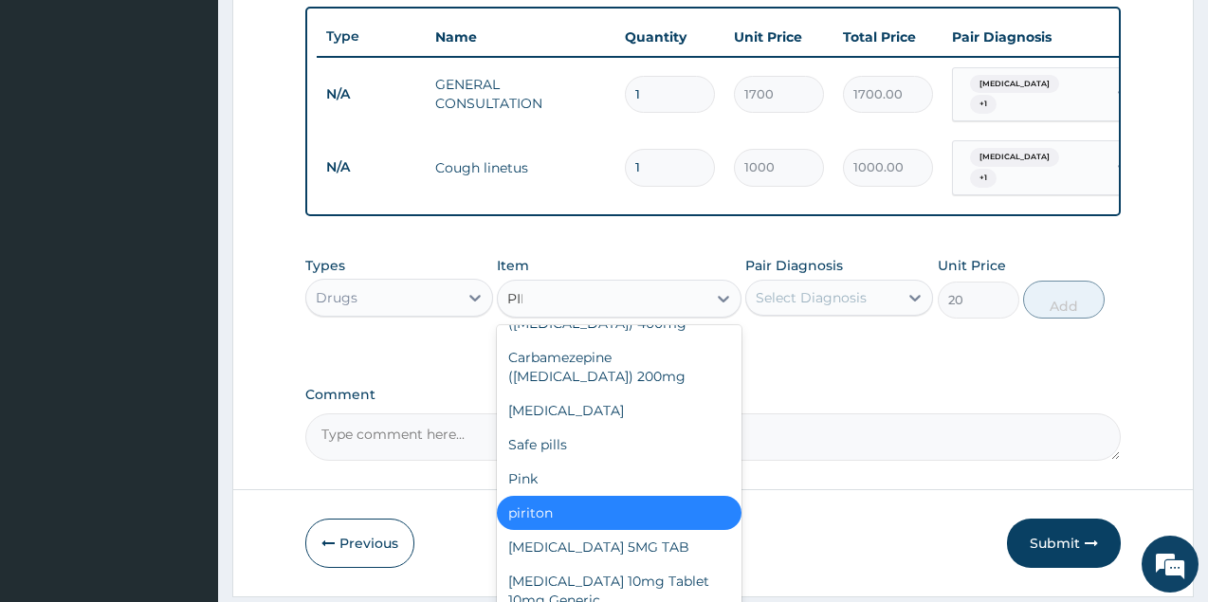
scroll to position [0, 0]
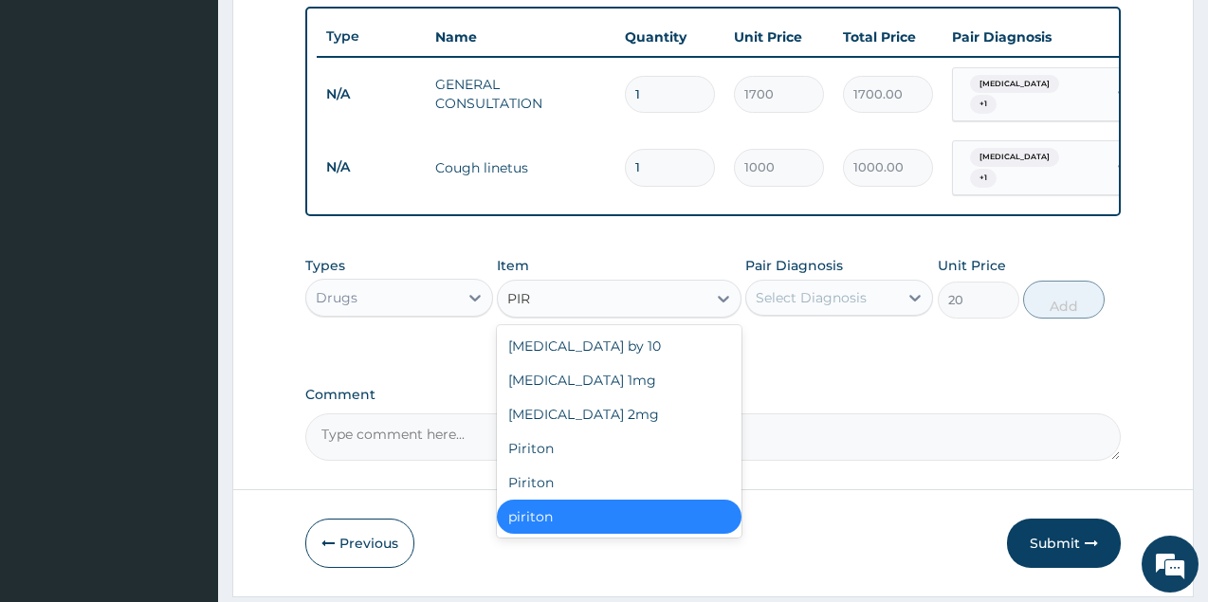
type input "PIRI"
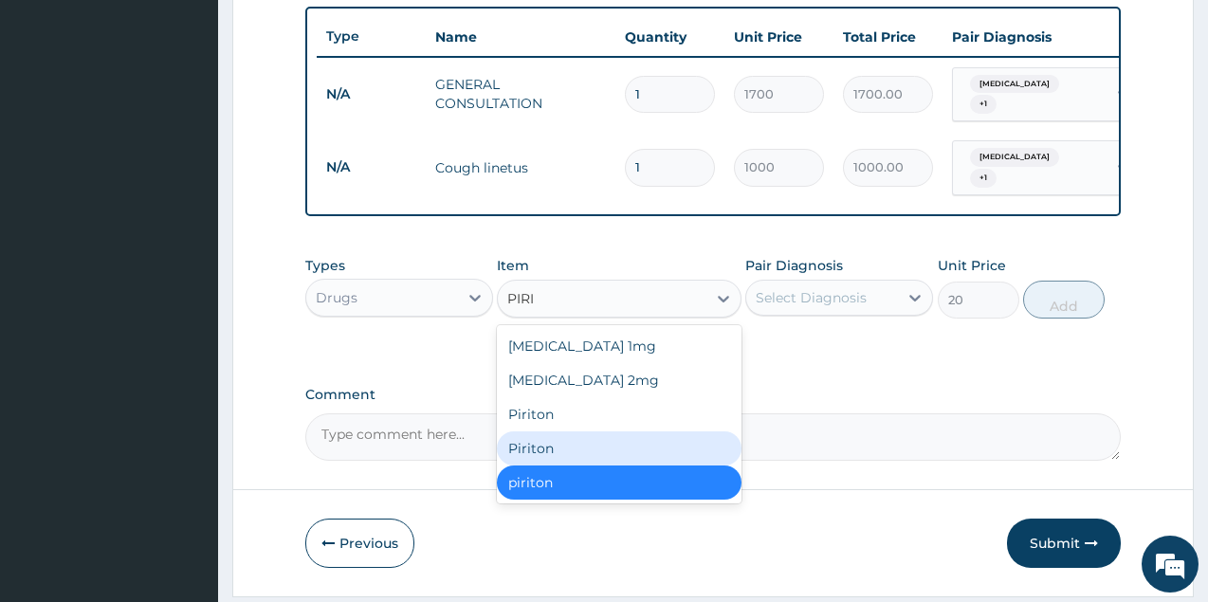
click at [552, 463] on div "Piriton" at bounding box center [619, 448] width 245 height 34
type input "2000"
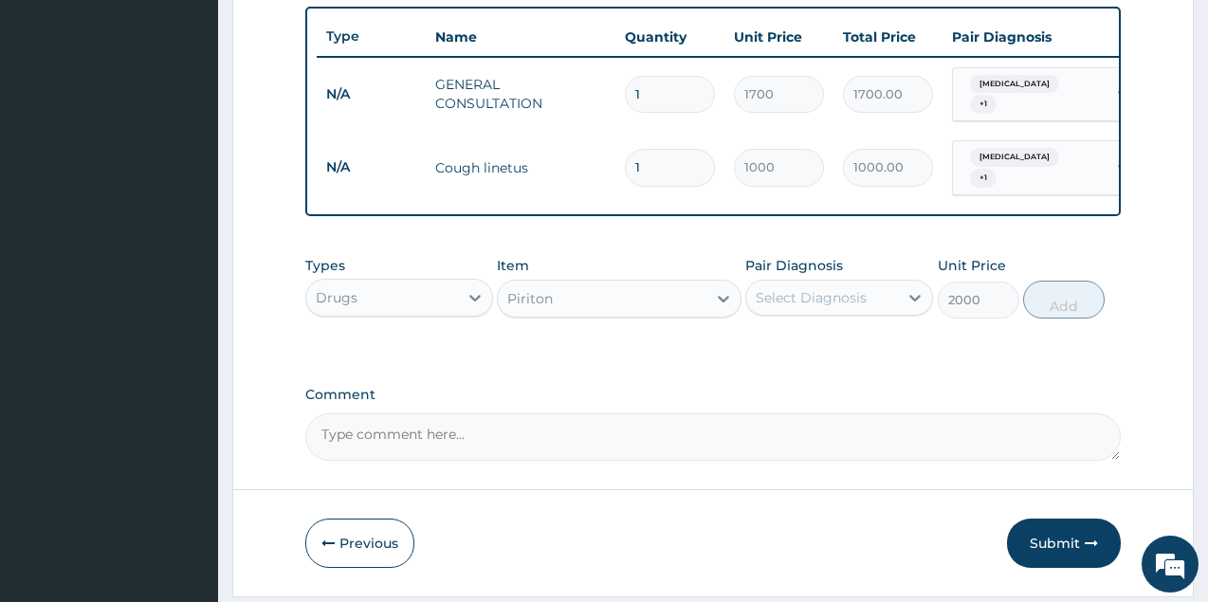
click at [603, 314] on div "Piriton" at bounding box center [602, 298] width 209 height 30
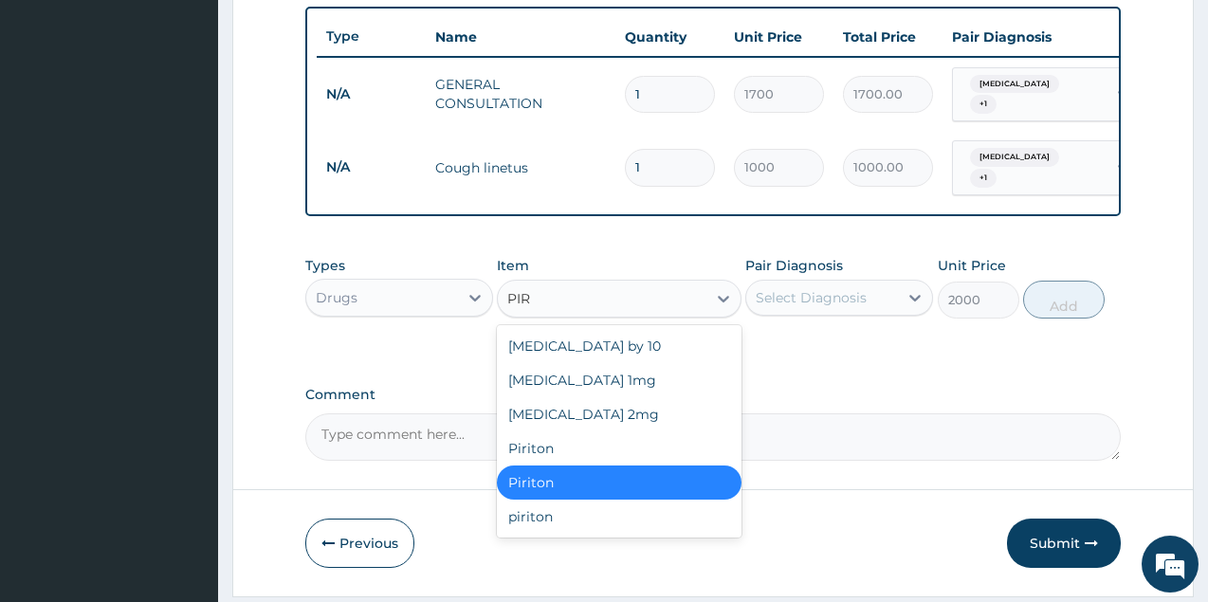
type input "PIRI"
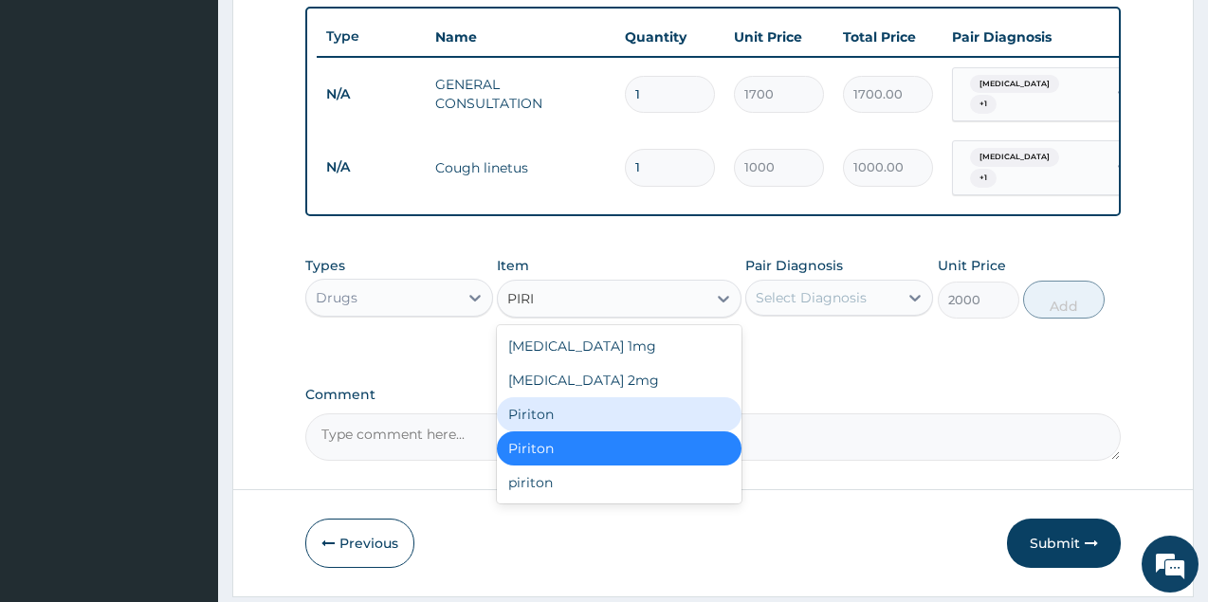
click at [607, 426] on div "Piriton" at bounding box center [619, 414] width 245 height 34
type input "1000"
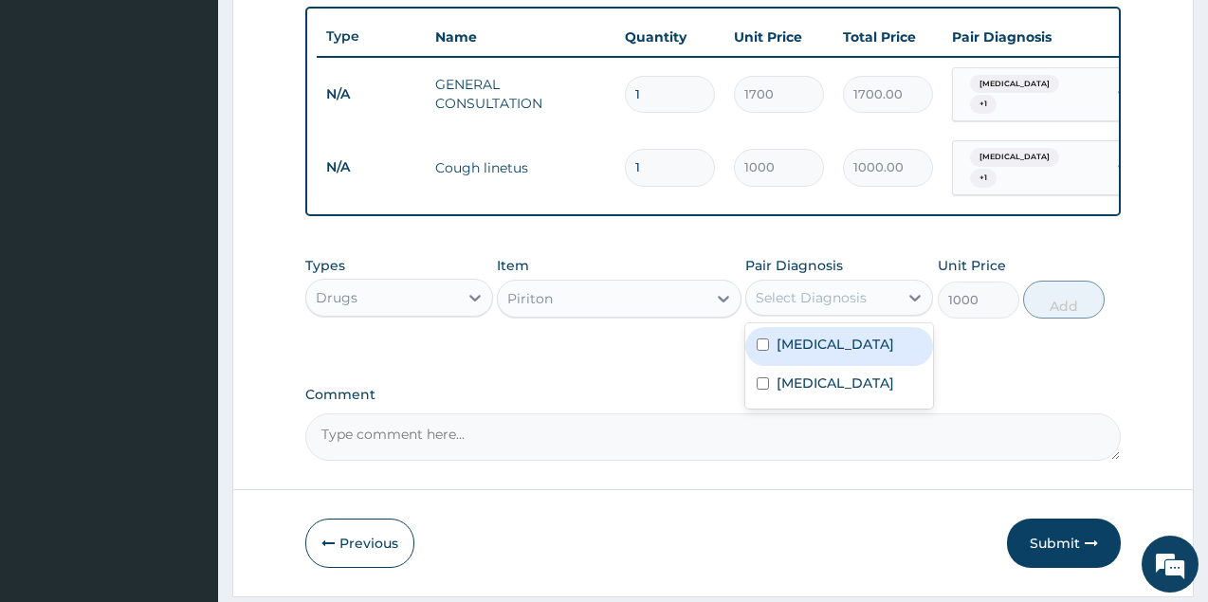
click at [839, 304] on div "Select Diagnosis" at bounding box center [810, 297] width 111 height 19
click at [611, 314] on div "Piriton" at bounding box center [602, 298] width 209 height 30
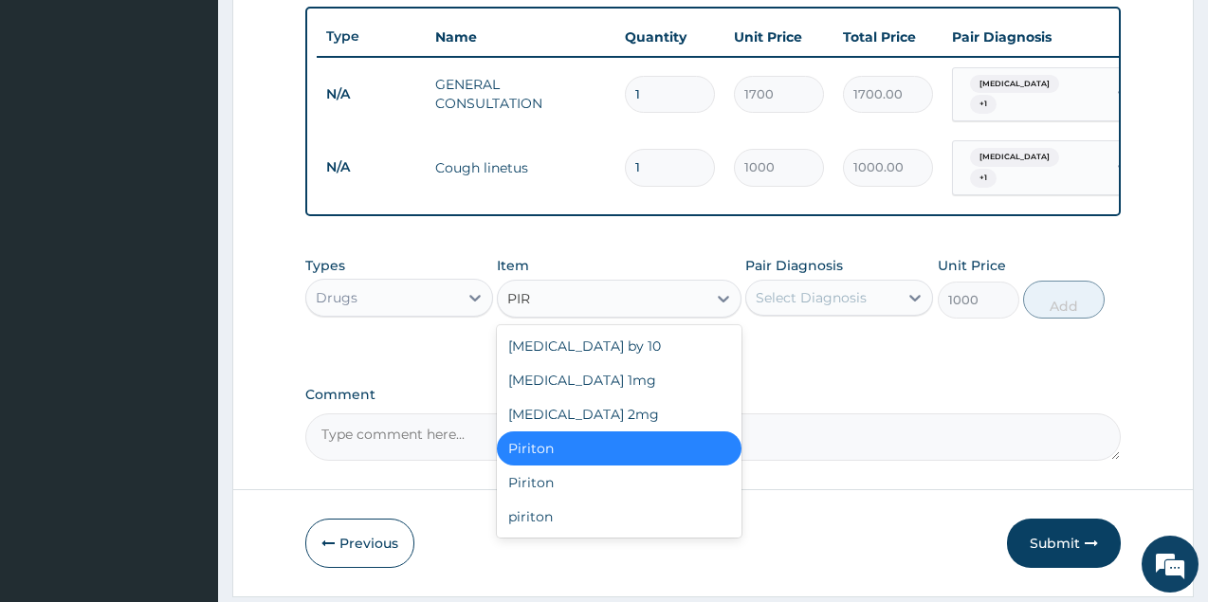
type input "PIRI"
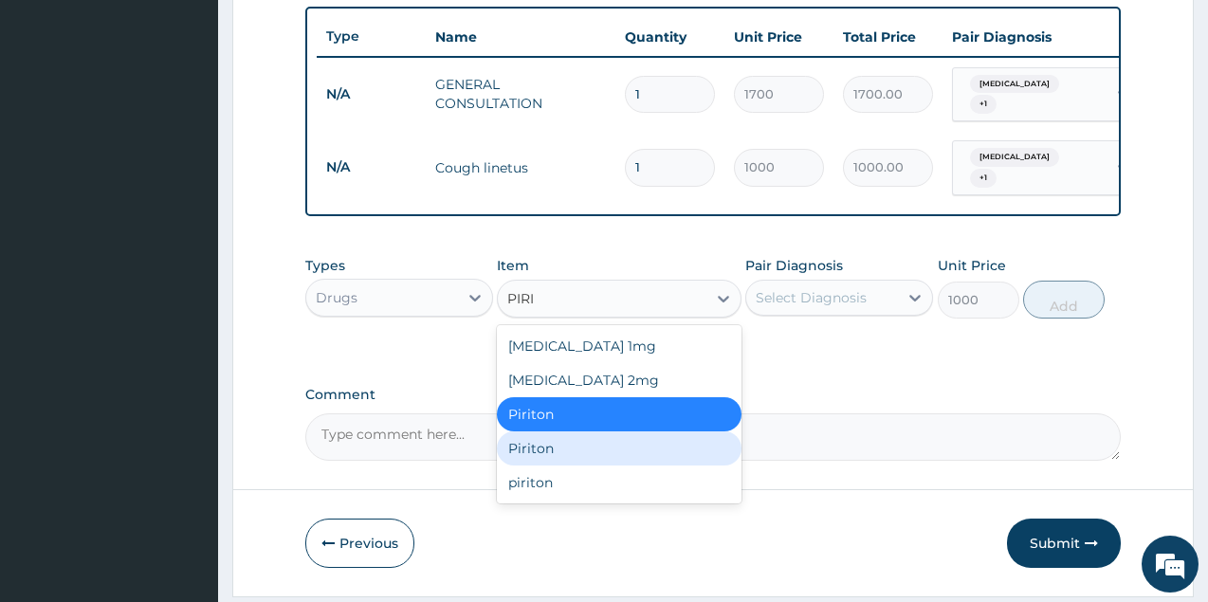
click at [596, 463] on div "Piriton" at bounding box center [619, 448] width 245 height 34
type input "2000"
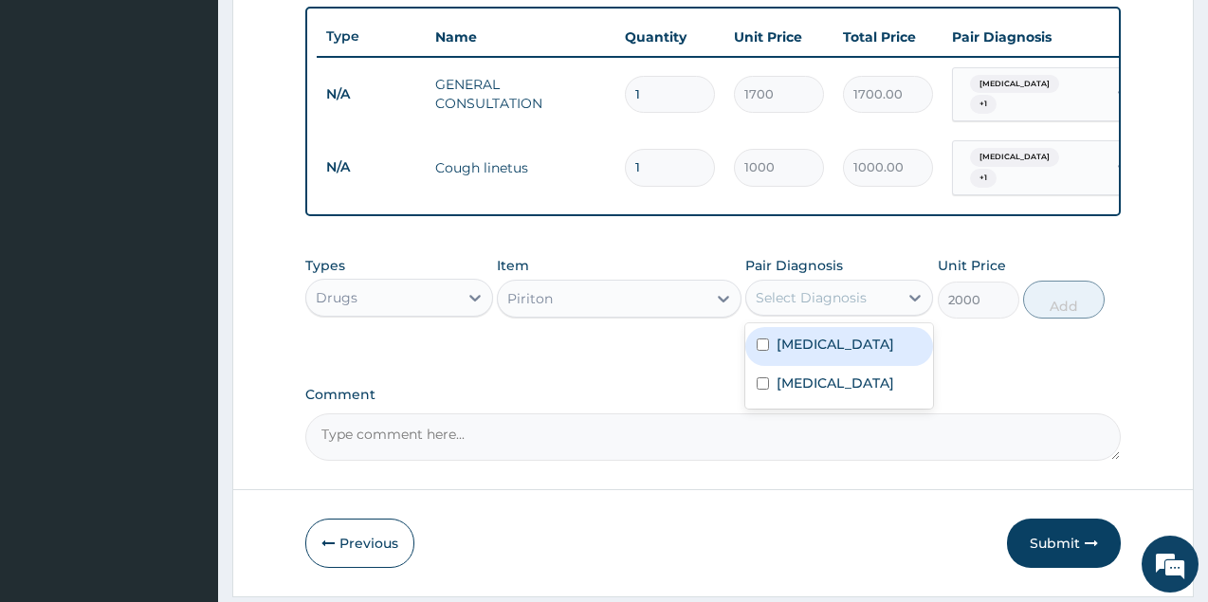
click at [825, 307] on div "Select Diagnosis" at bounding box center [810, 297] width 111 height 19
click at [826, 354] on label "Upper respiratory infection" at bounding box center [835, 344] width 118 height 19
checkbox input "true"
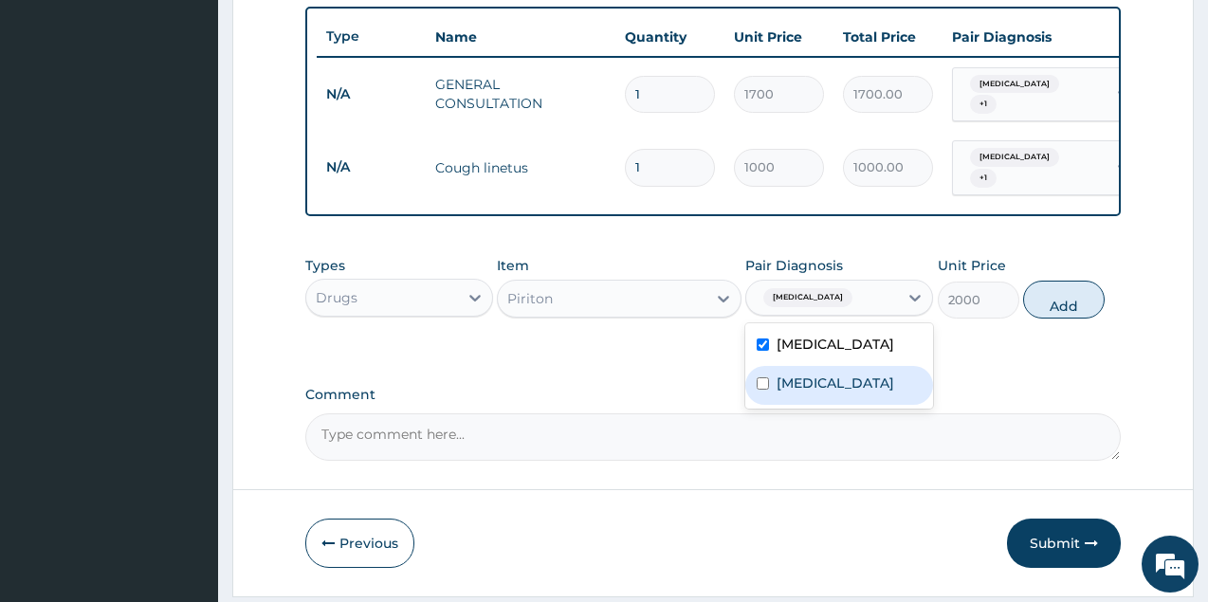
click at [834, 392] on label "Allergic rhinitis" at bounding box center [835, 382] width 118 height 19
checkbox input "true"
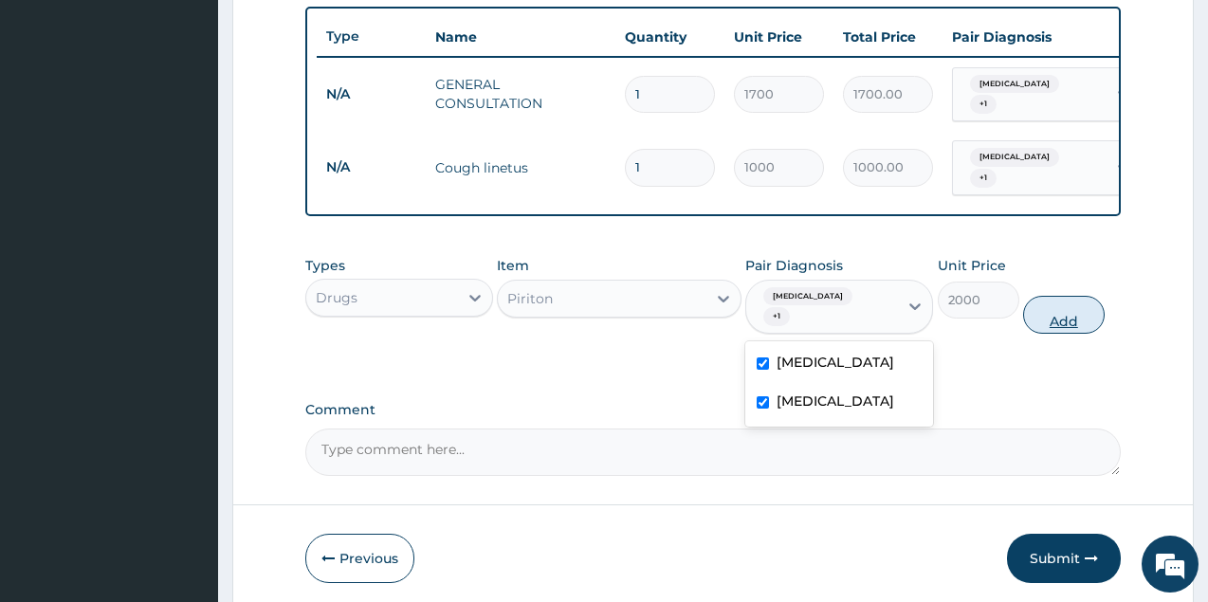
click at [1046, 334] on button "Add" at bounding box center [1064, 315] width 82 height 38
type input "0"
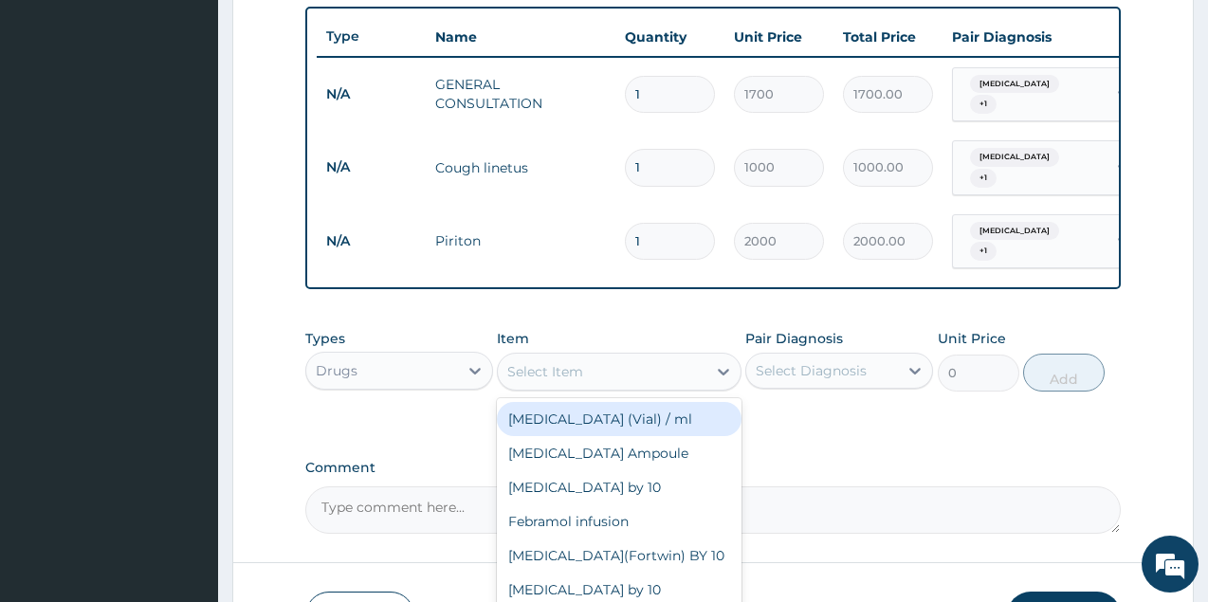
click at [603, 379] on div "Select Item" at bounding box center [602, 371] width 209 height 30
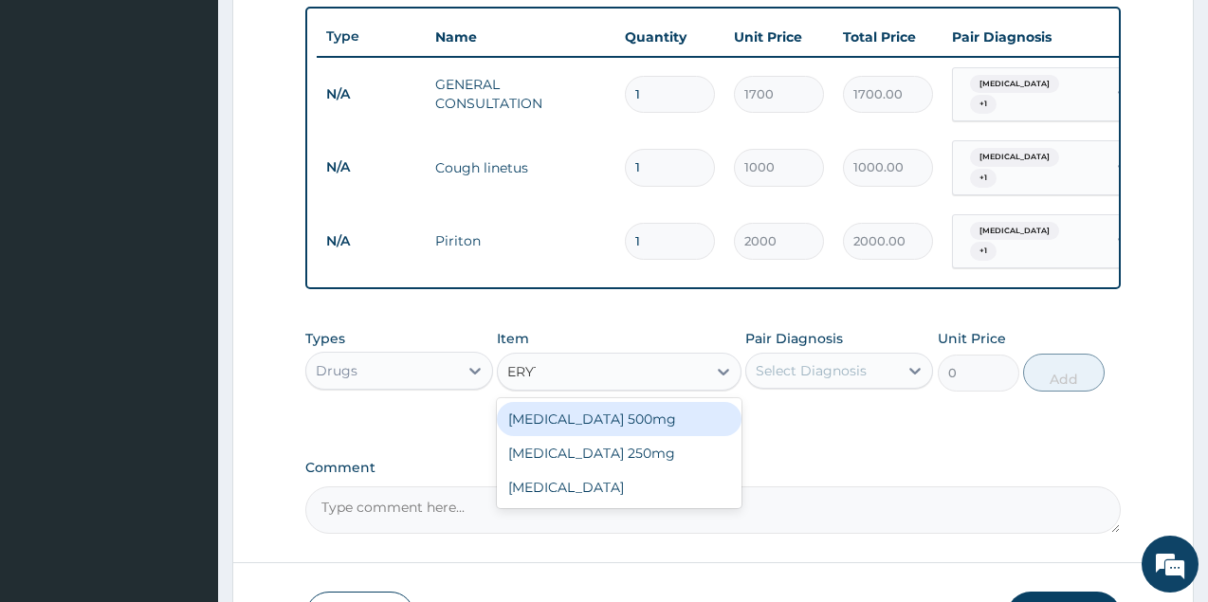
type input "ERYTH"
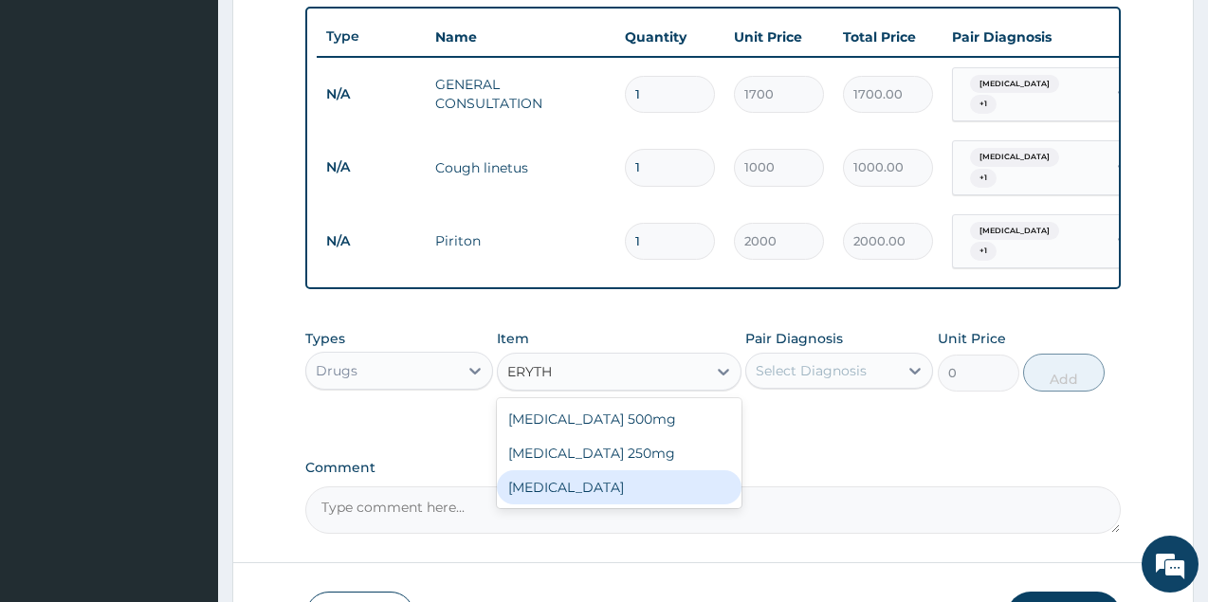
click at [630, 504] on div "Erythromycin" at bounding box center [619, 487] width 245 height 34
type input "1000"
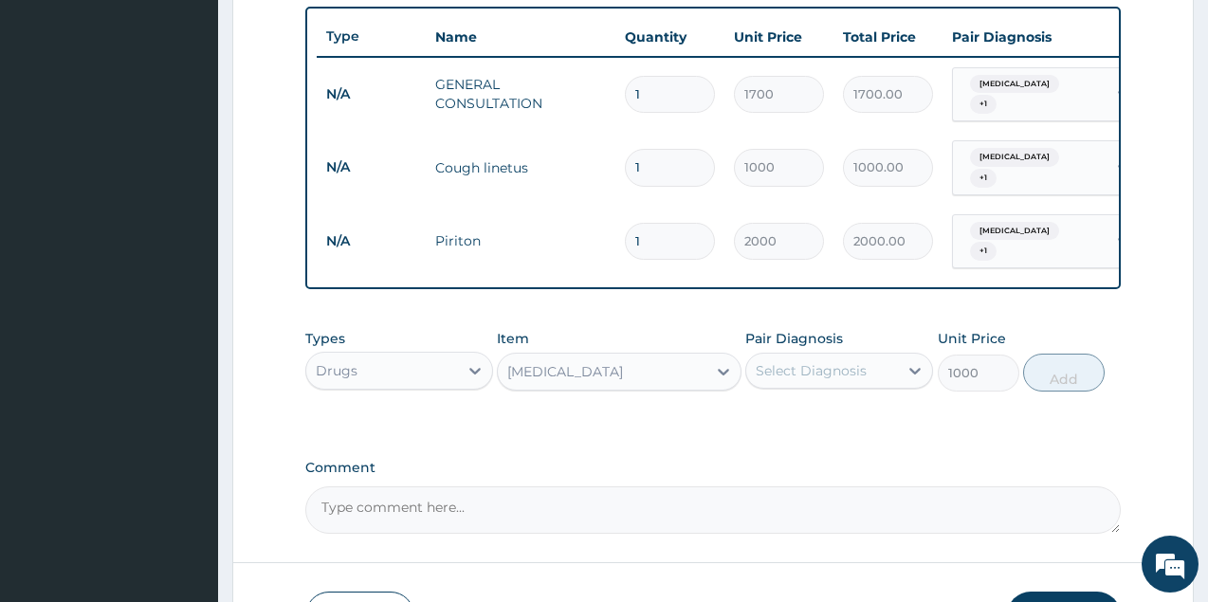
click at [808, 380] on div "Select Diagnosis" at bounding box center [810, 370] width 111 height 19
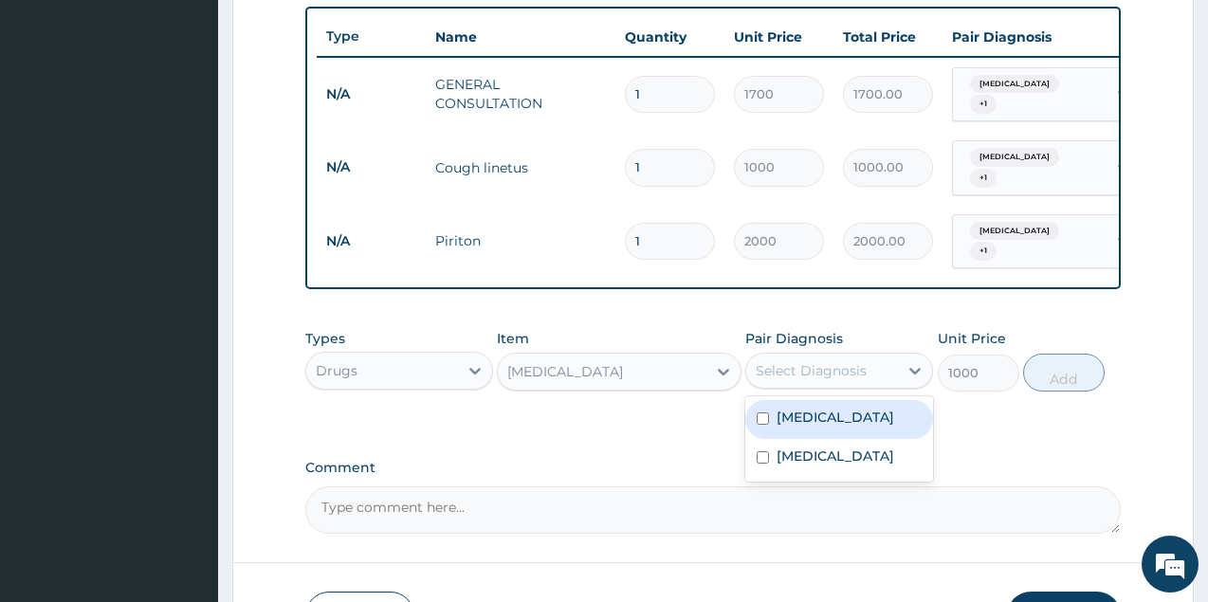
click at [813, 427] on label "Upper respiratory infection" at bounding box center [835, 417] width 118 height 19
checkbox input "true"
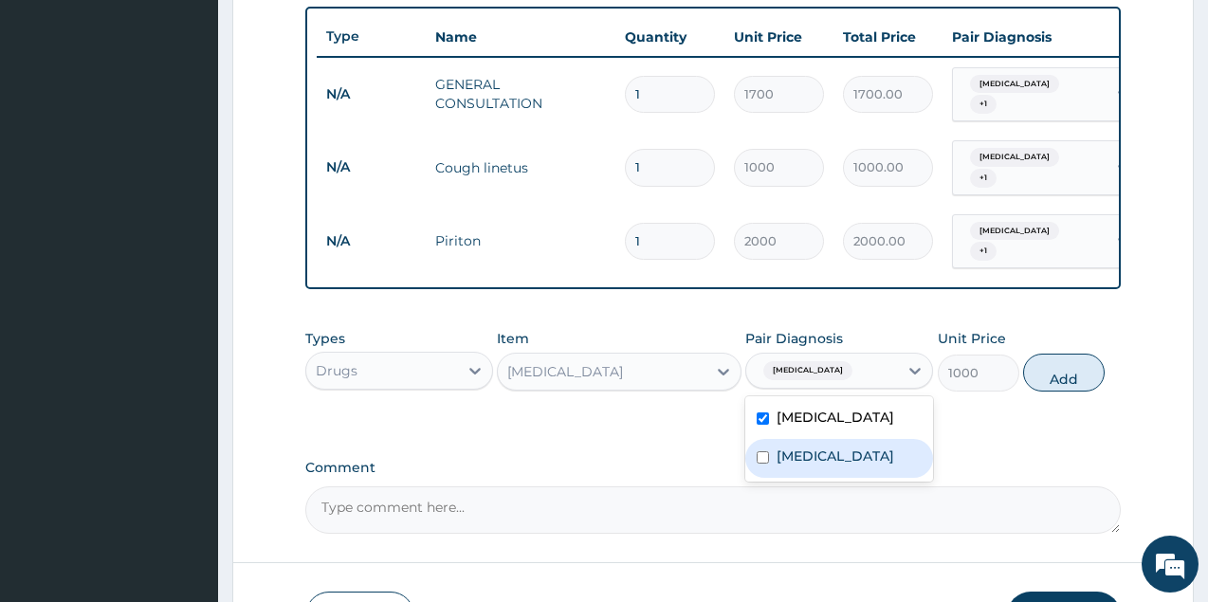
click at [825, 465] on label "Allergic rhinitis" at bounding box center [835, 455] width 118 height 19
checkbox input "true"
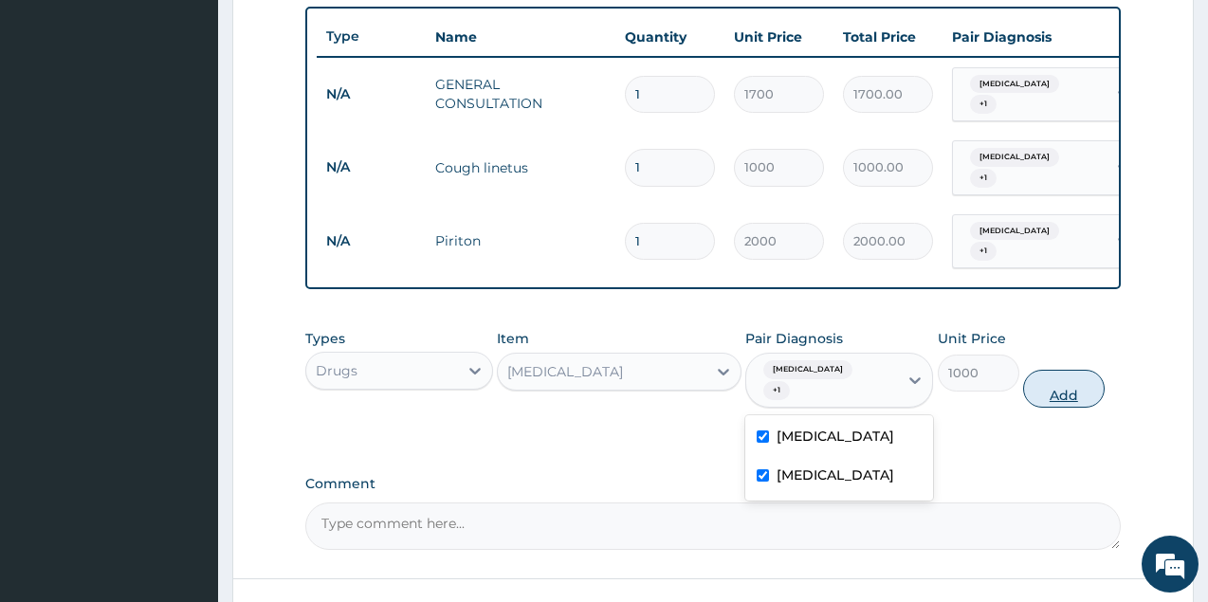
click at [1077, 400] on button "Add" at bounding box center [1064, 389] width 82 height 38
type input "0"
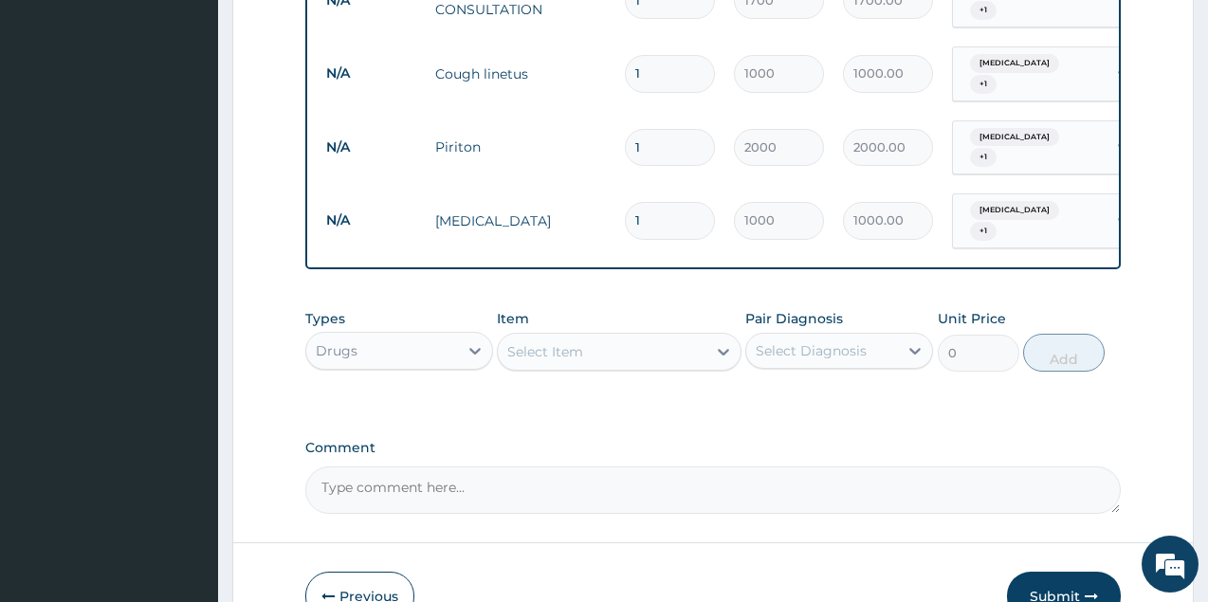
scroll to position [892, 0]
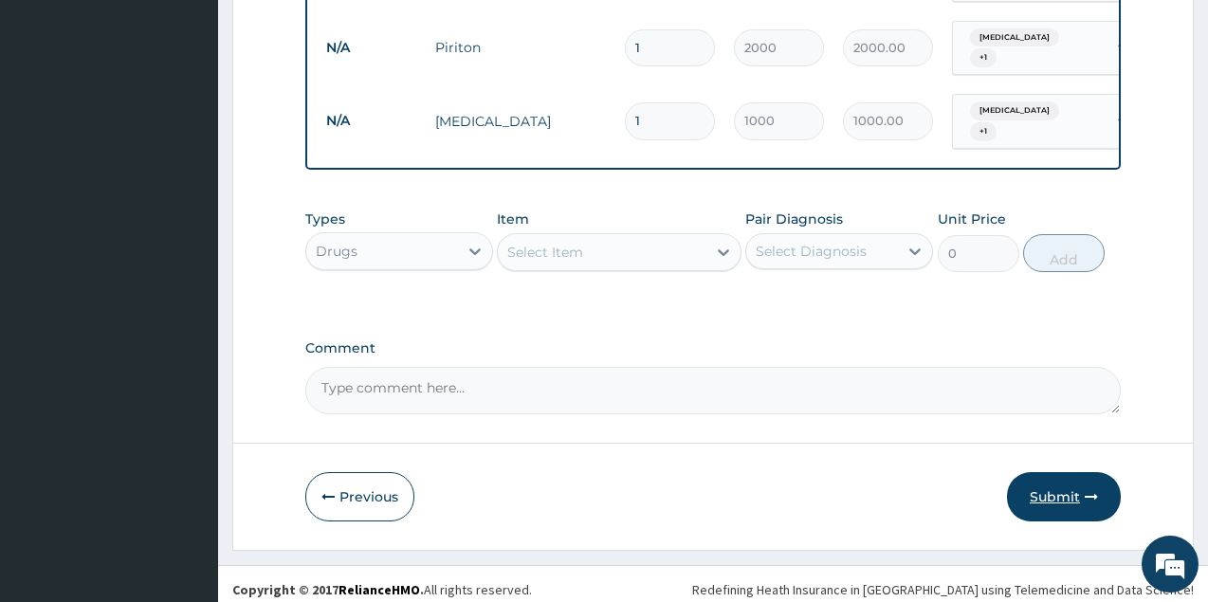
click at [1048, 506] on button "Submit" at bounding box center [1064, 496] width 114 height 49
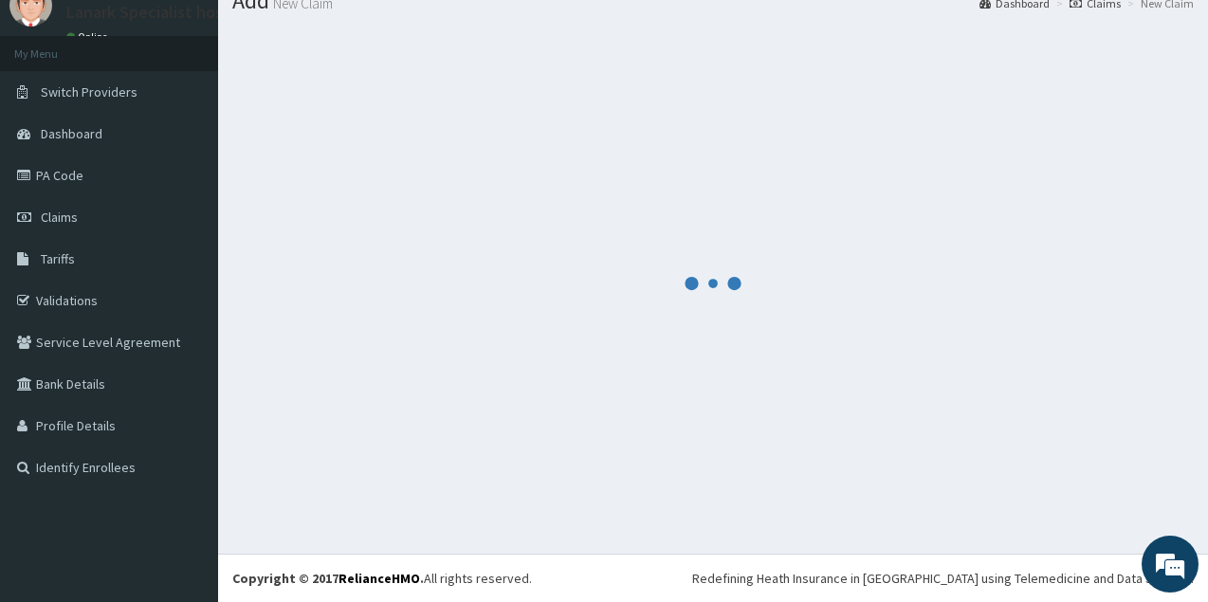
scroll to position [73, 0]
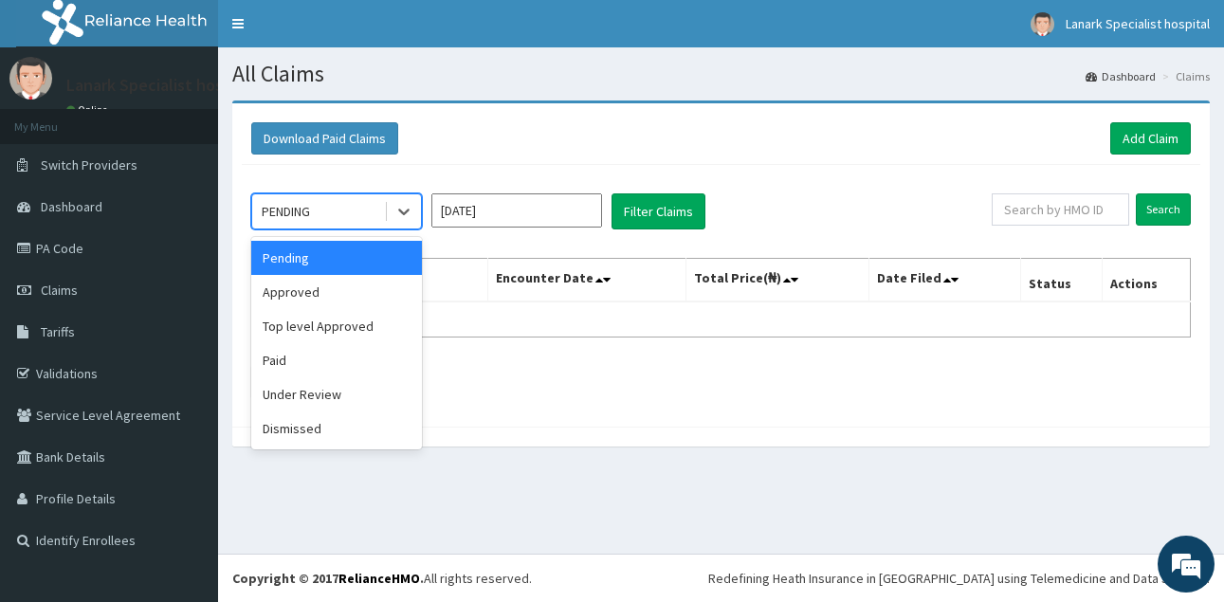
click at [315, 214] on div "PENDING" at bounding box center [318, 211] width 132 height 30
click at [336, 292] on div "Approved" at bounding box center [336, 292] width 171 height 34
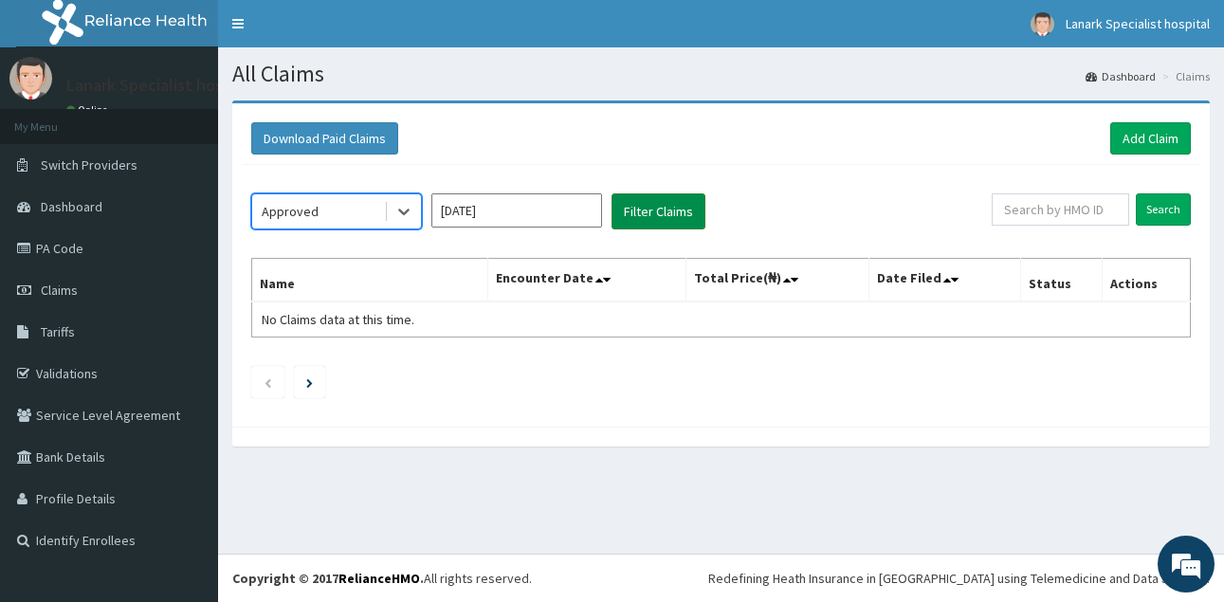
click at [653, 217] on button "Filter Claims" at bounding box center [658, 211] width 94 height 36
